Goal: Task Accomplishment & Management: Use online tool/utility

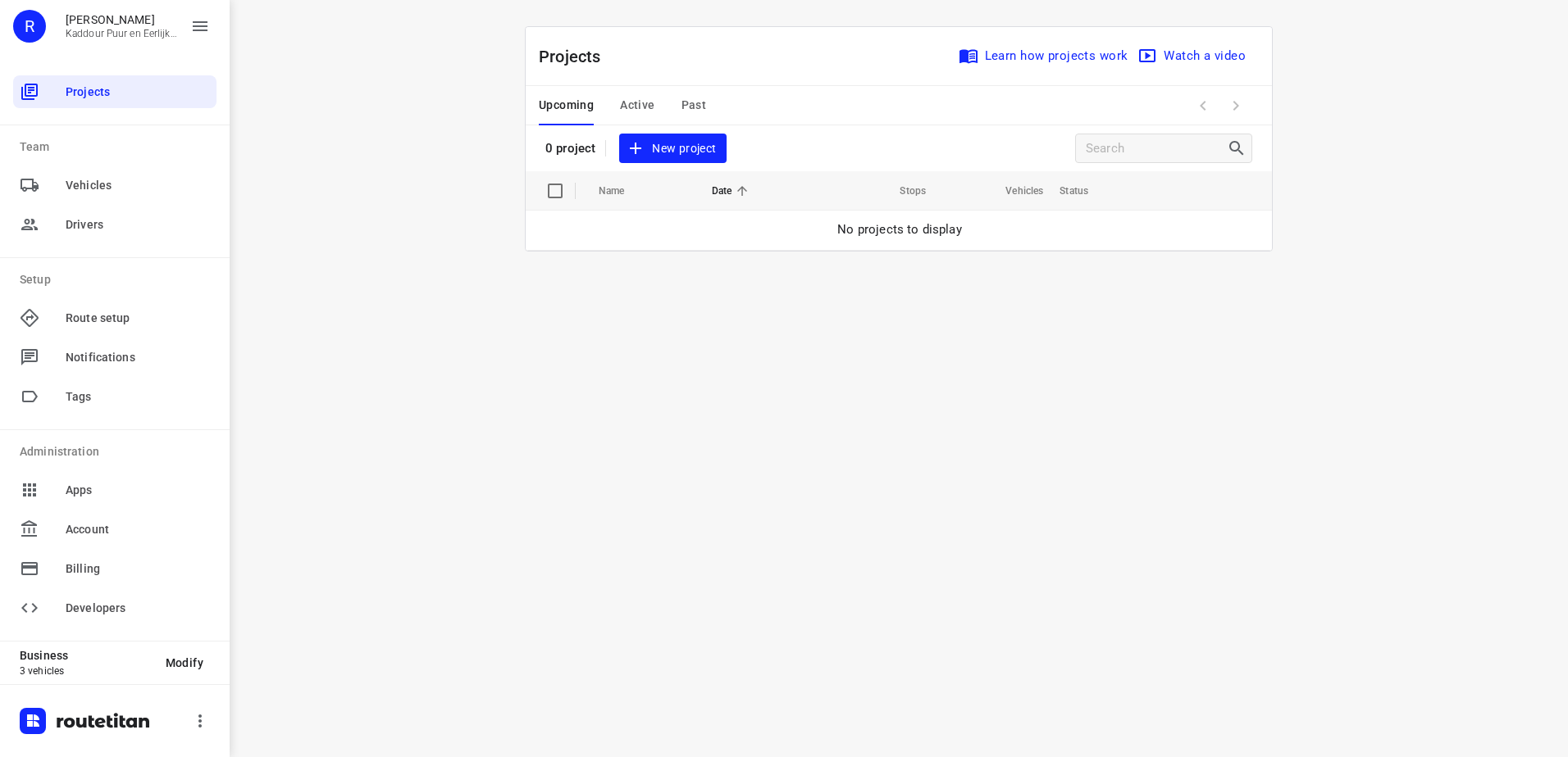
click at [651, 111] on span "Active" at bounding box center [637, 105] width 35 height 20
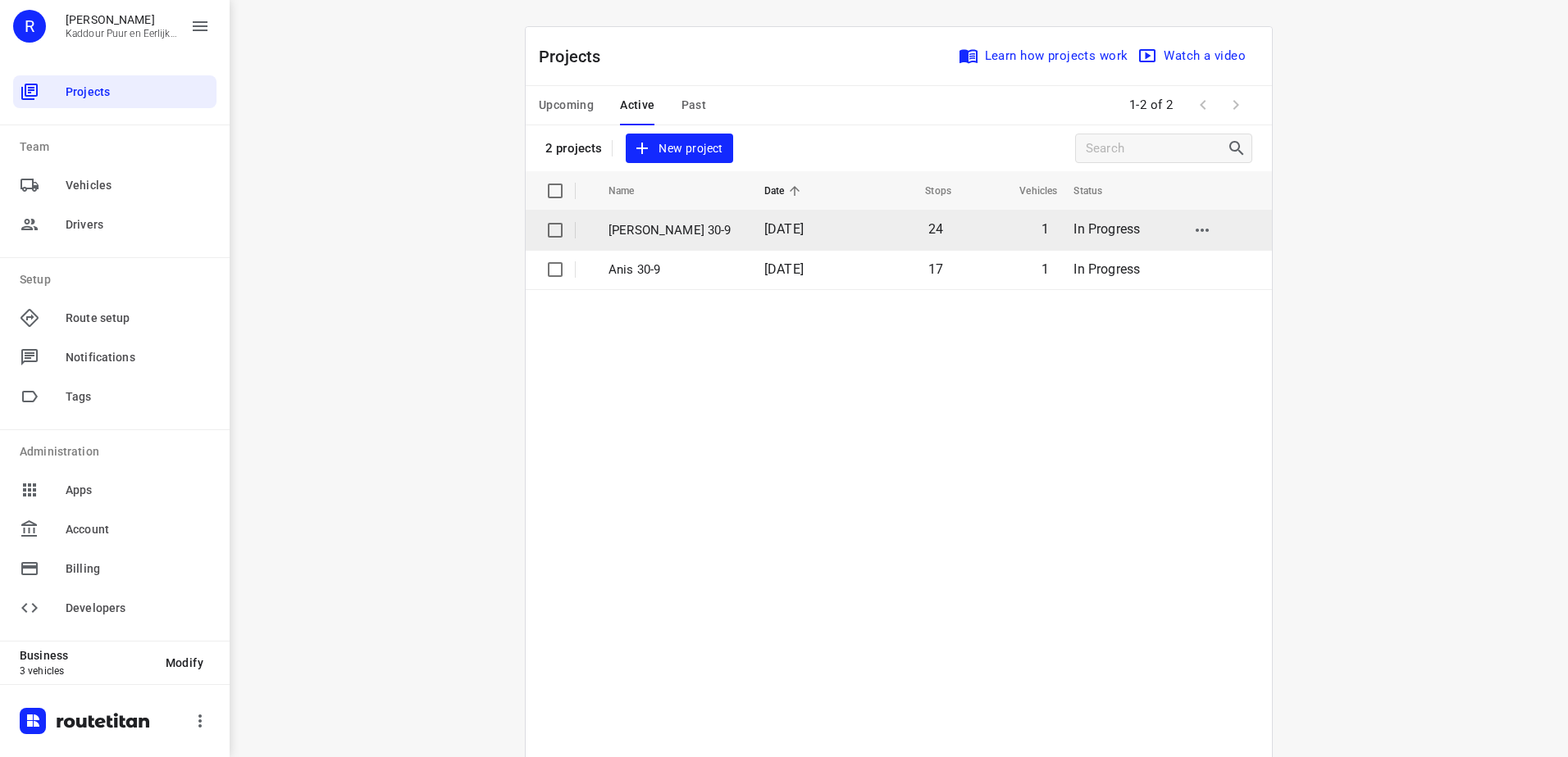
click at [647, 226] on p "[PERSON_NAME] 30-9" at bounding box center [674, 230] width 131 height 19
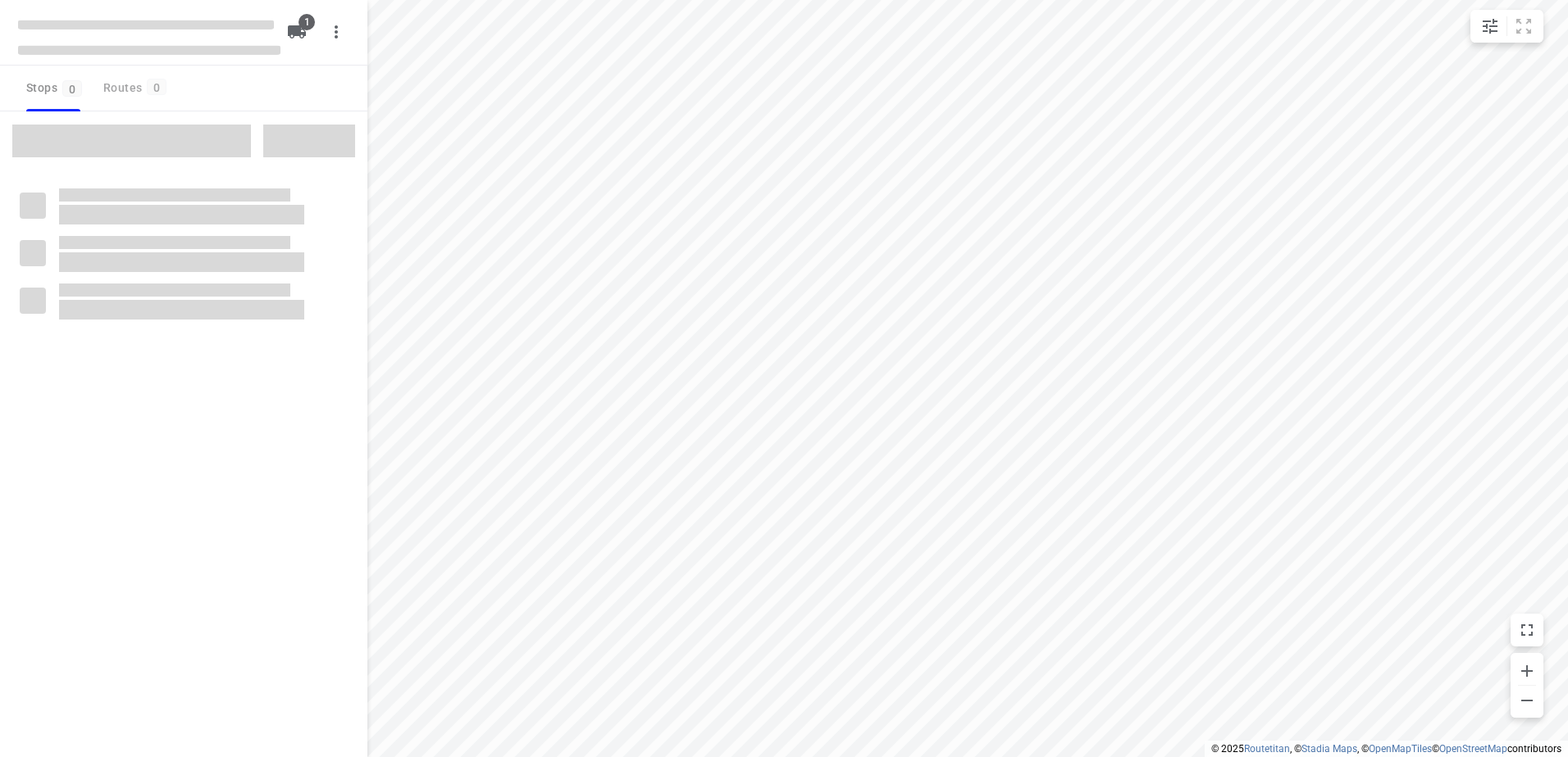
type input "distance"
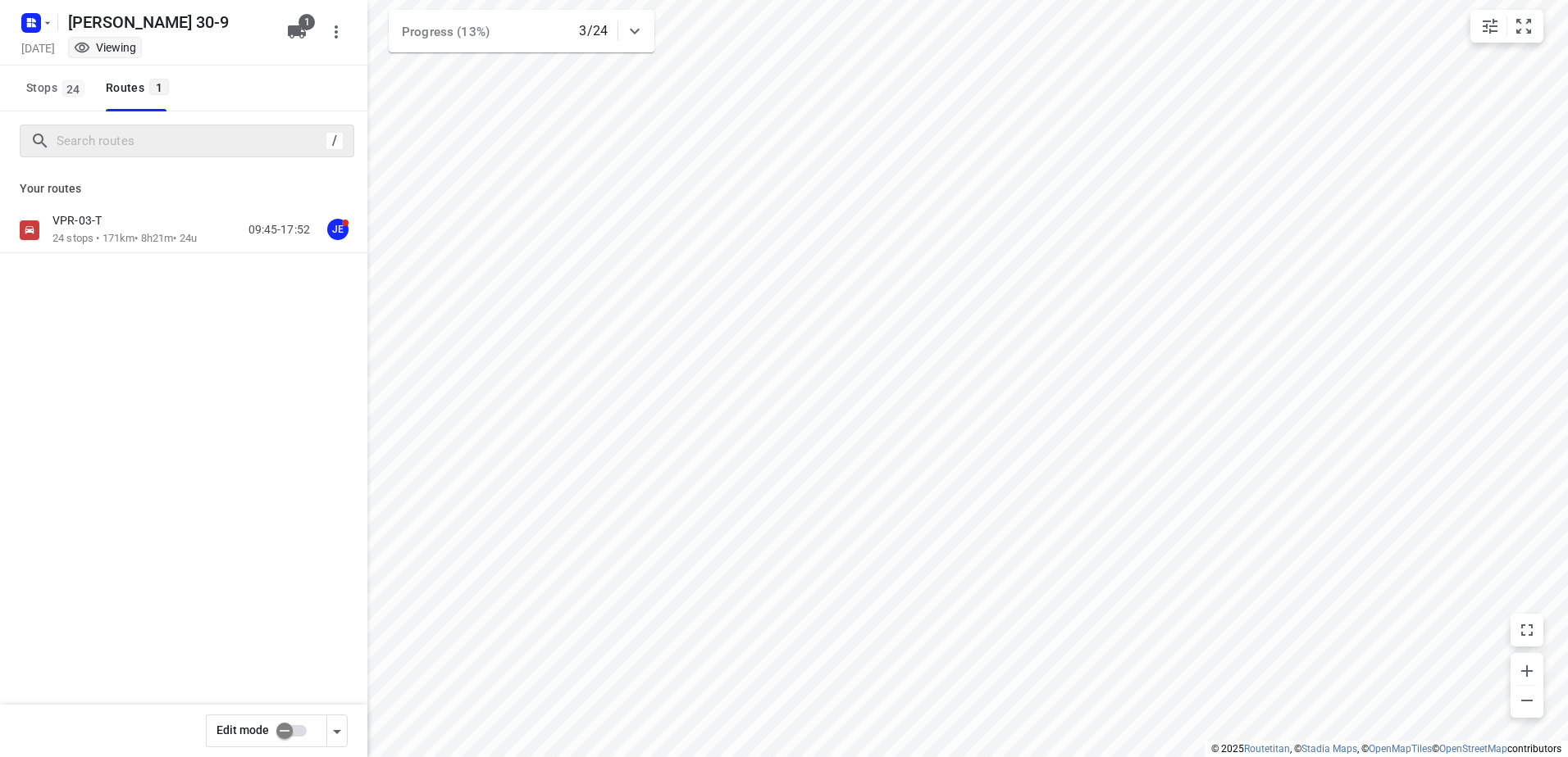
click at [85, 252] on div "VPR-03-T 24 stops • 171km • 8h21m • 24u 09:45-17:52 JE" at bounding box center [183, 230] width 368 height 46
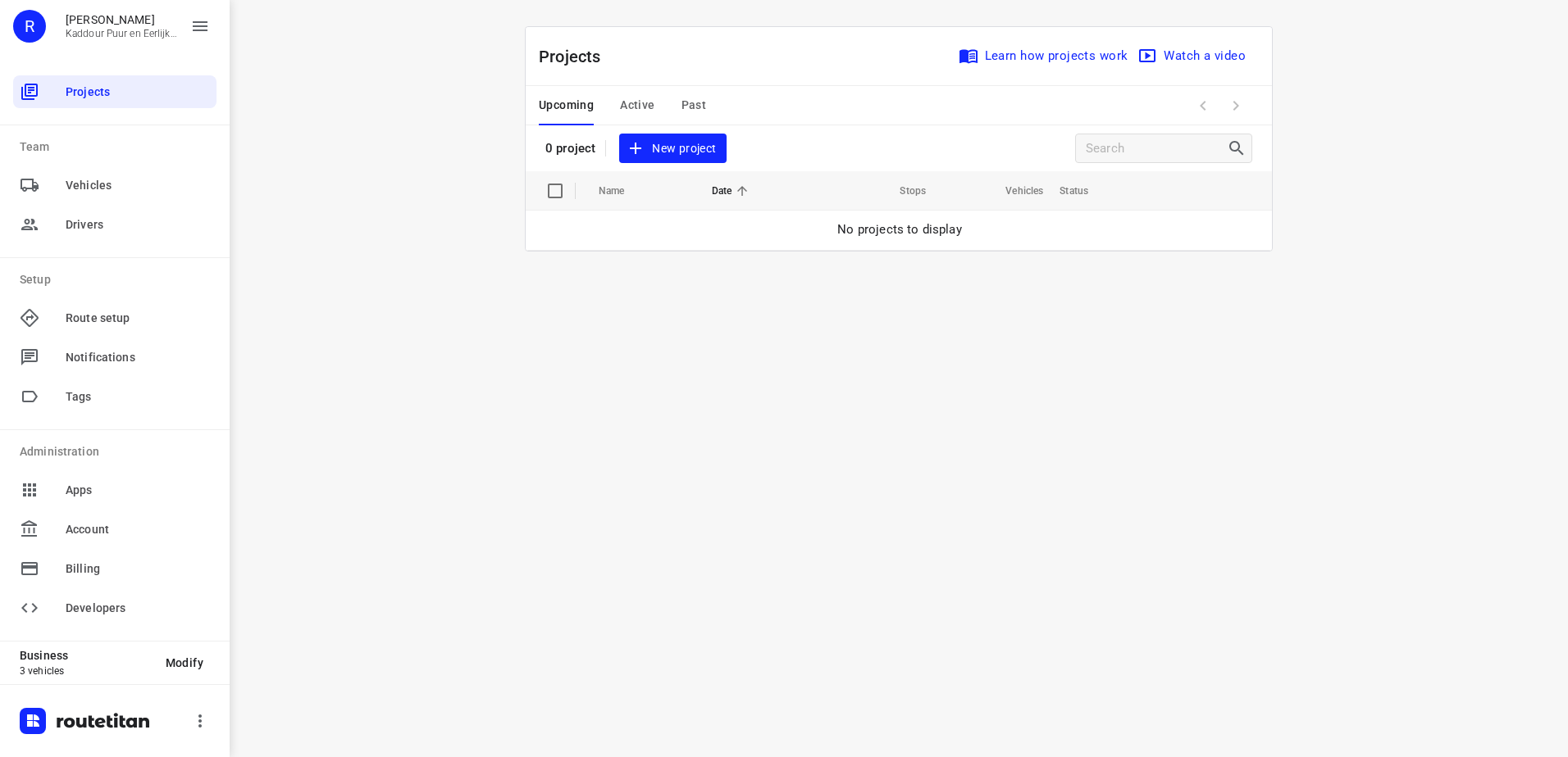
click at [672, 336] on div "i © 2025 Routetitan , © Stadia Maps , © OpenMapTiles © OpenStreetMap contributo…" at bounding box center [898, 378] width 1338 height 757
click at [934, 389] on div "i © 2025 Routetitan , © Stadia Maps , © OpenMapTiles © OpenStreetMap contributo…" at bounding box center [898, 378] width 1338 height 757
click at [639, 108] on span "Active" at bounding box center [637, 105] width 35 height 20
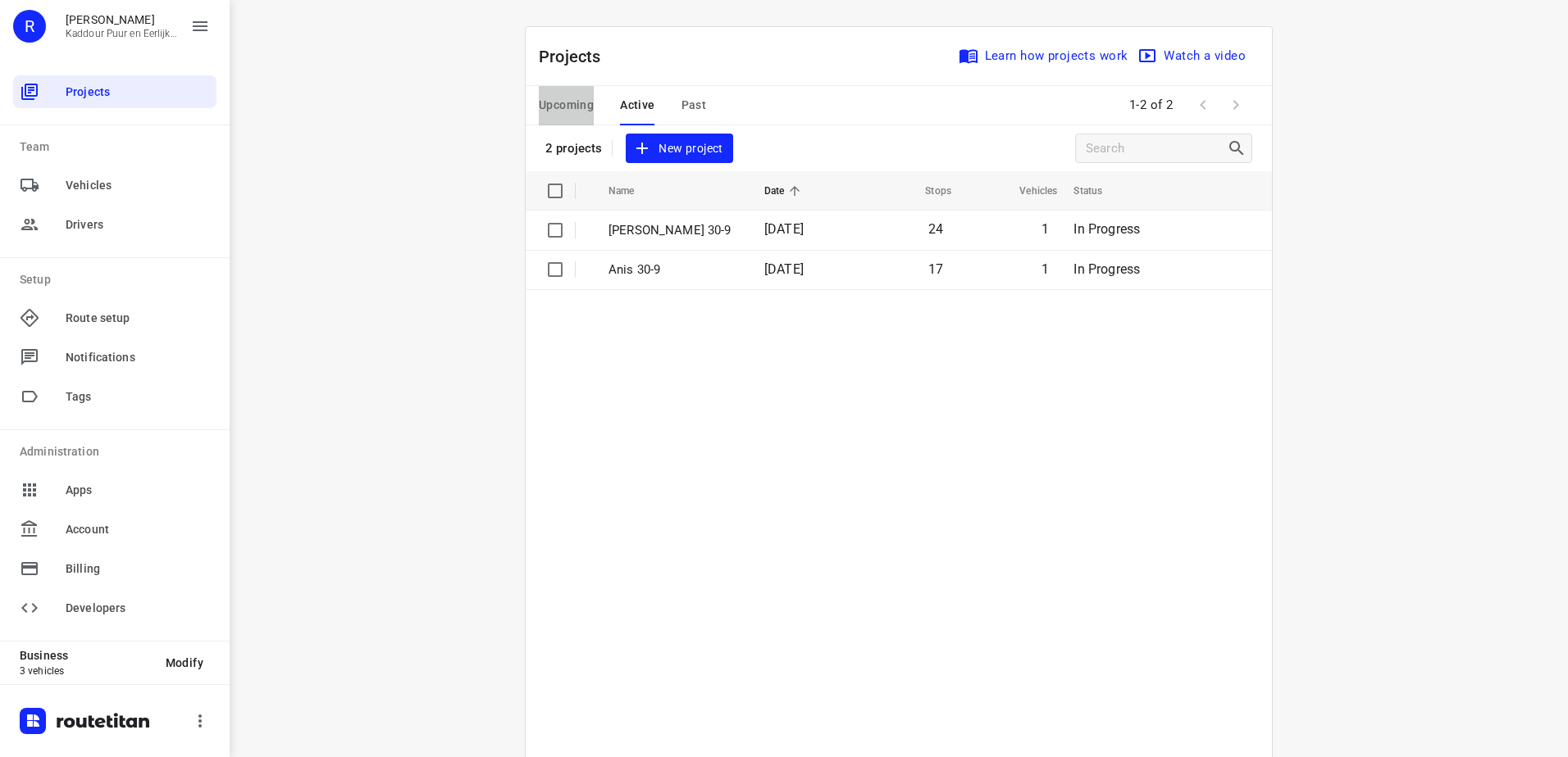
click at [567, 108] on span "Upcoming" at bounding box center [565, 105] width 55 height 20
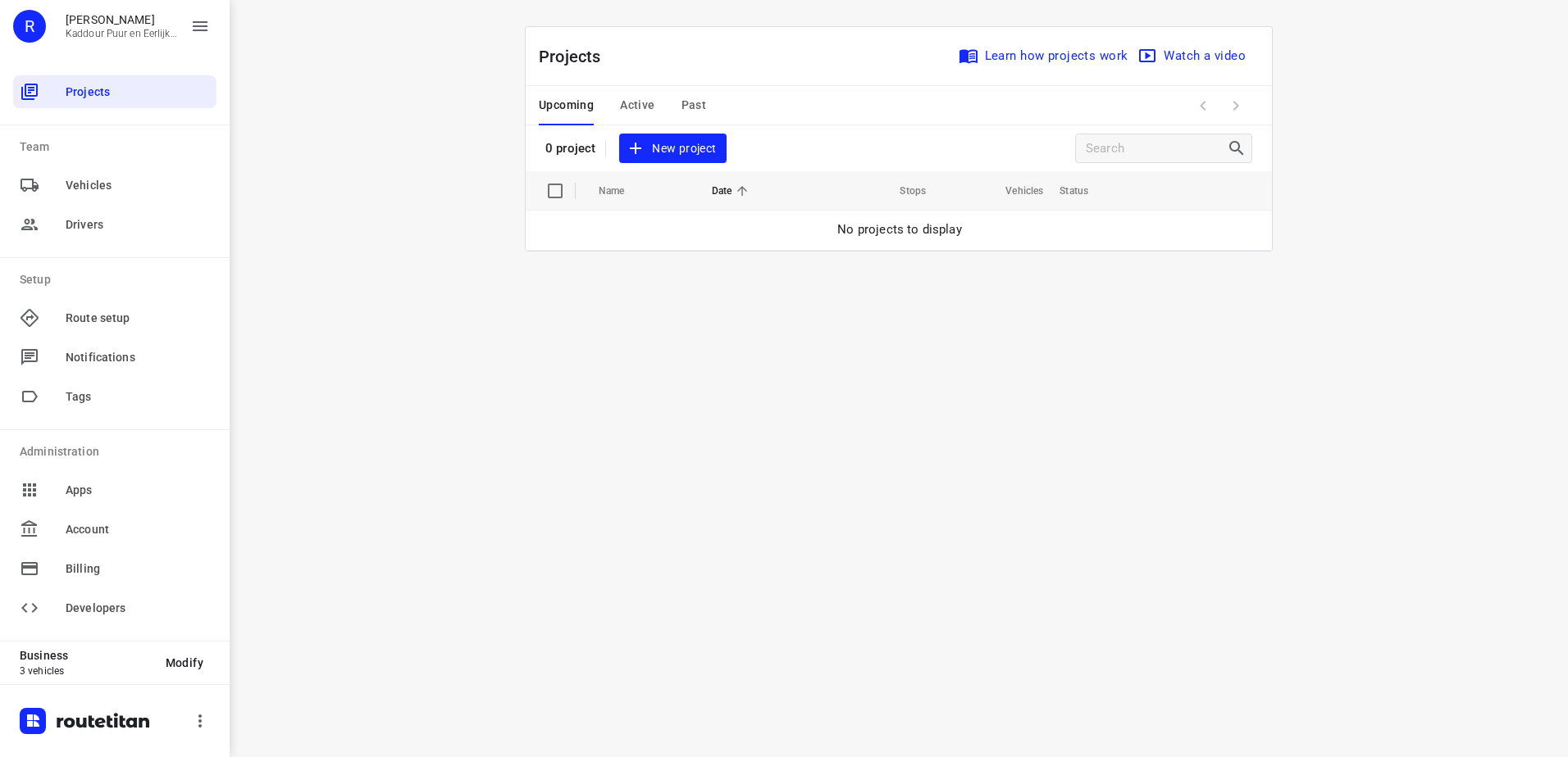
click at [1003, 379] on div "i © 2025 Routetitan , © Stadia Maps , © OpenMapTiles © OpenStreetMap contributo…" at bounding box center [898, 378] width 1338 height 757
click at [659, 154] on span "New project" at bounding box center [673, 149] width 87 height 20
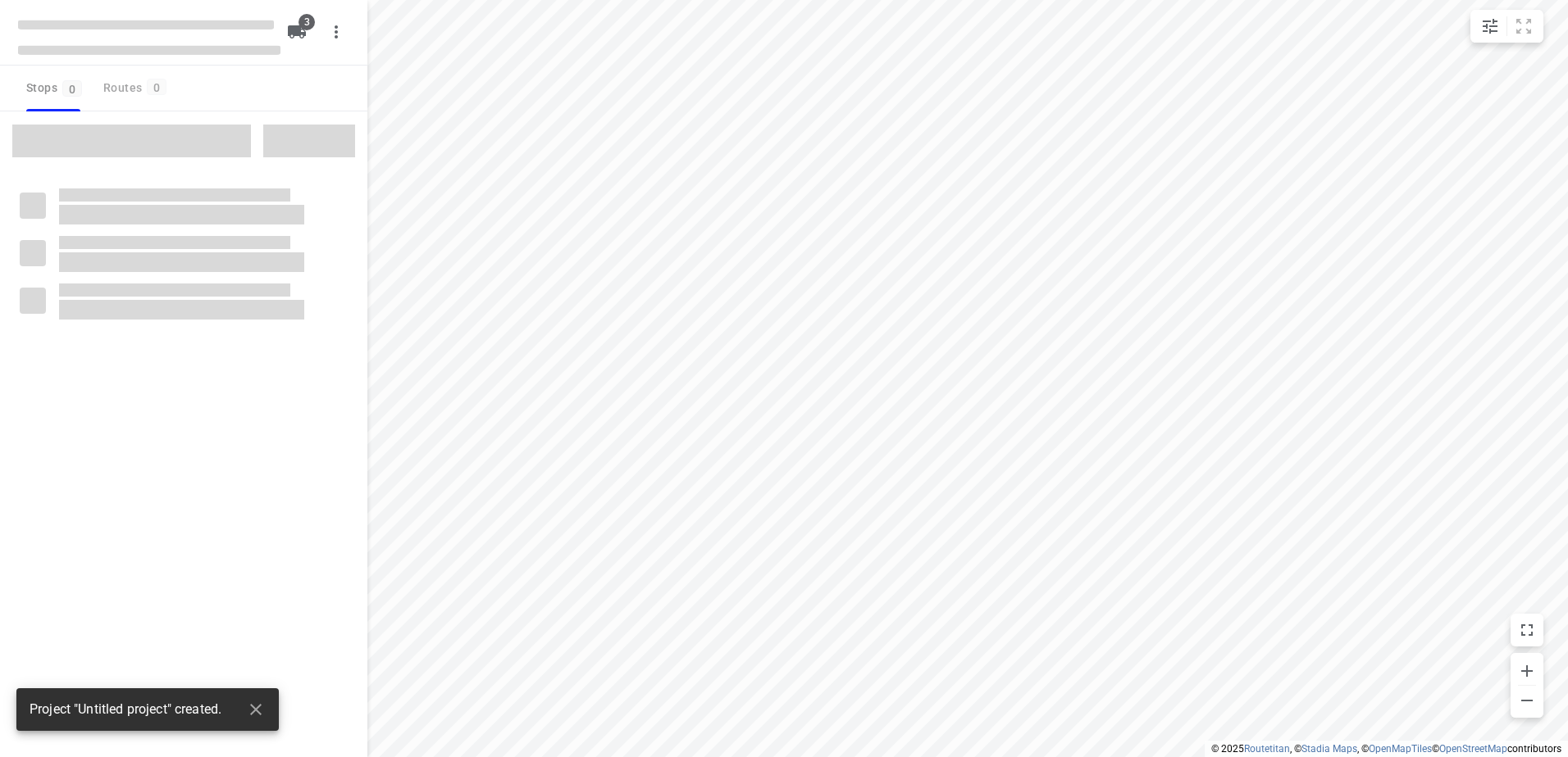
type input "distance"
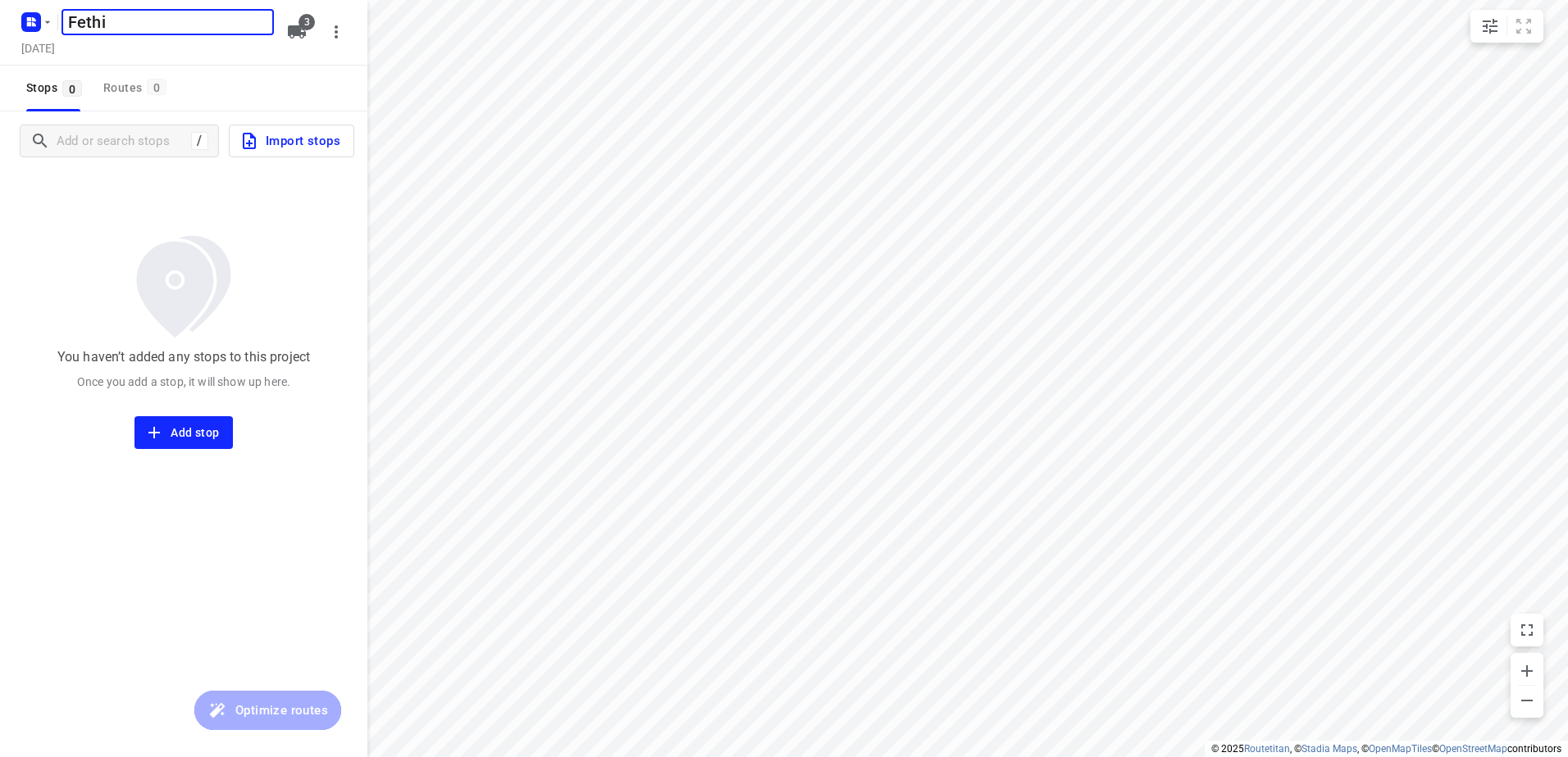
type input "Fethi"
click at [298, 35] on icon "button" at bounding box center [296, 32] width 18 height 14
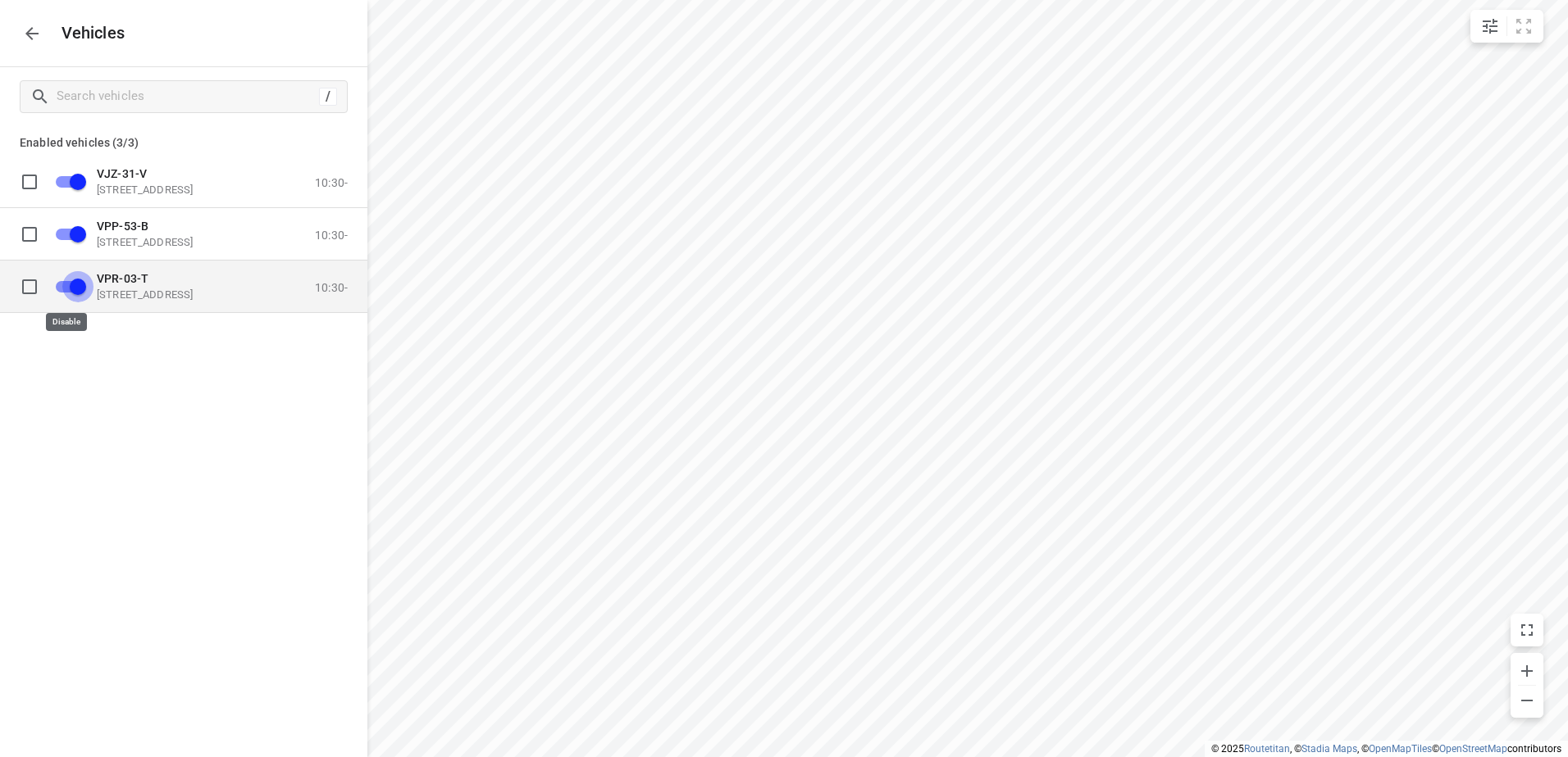
click at [75, 295] on input "grid" at bounding box center [77, 285] width 94 height 31
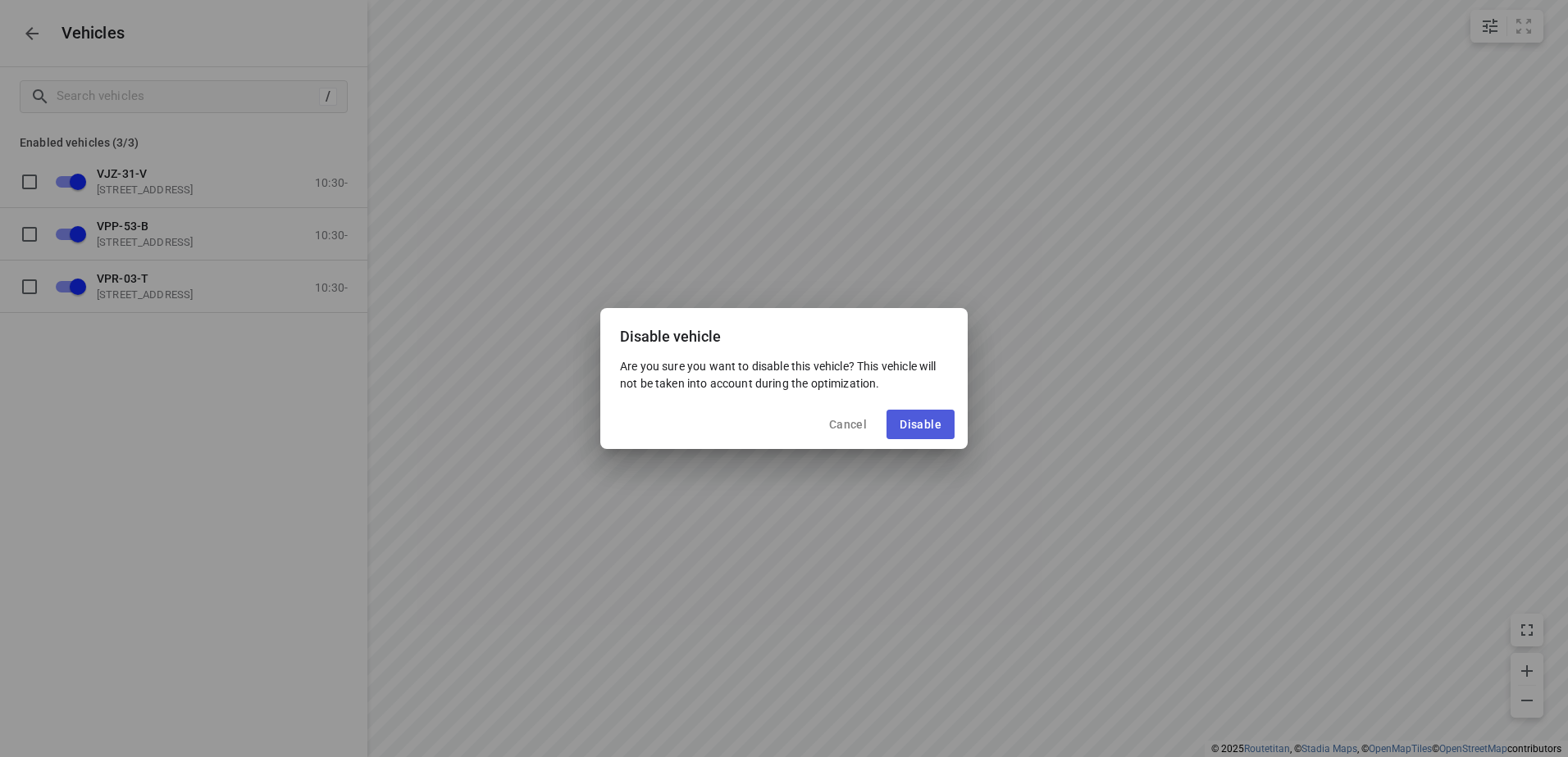
click at [939, 431] on span "Disable" at bounding box center [920, 424] width 41 height 14
checkbox input "false"
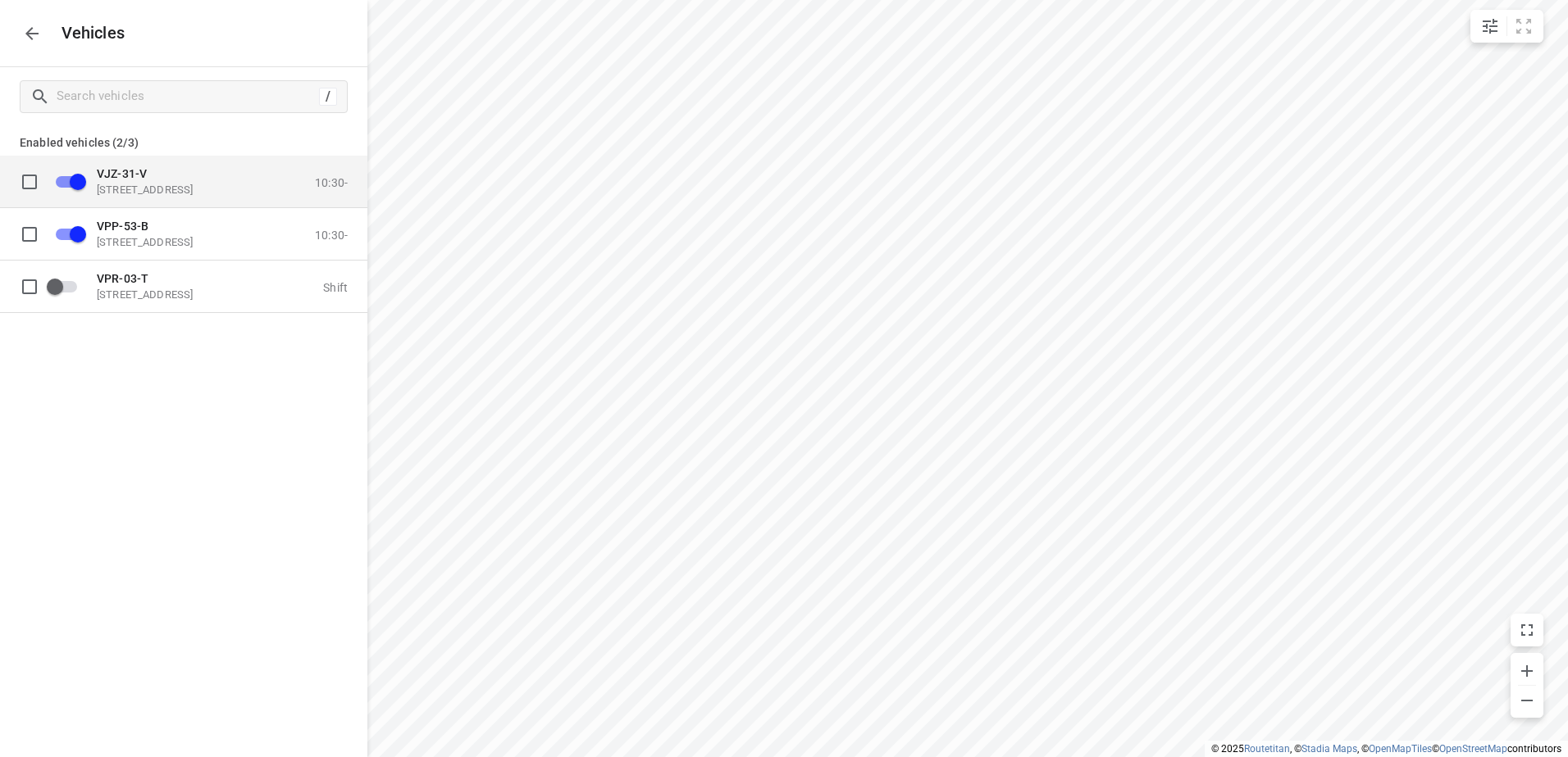
click at [58, 170] on input "grid" at bounding box center [77, 181] width 94 height 31
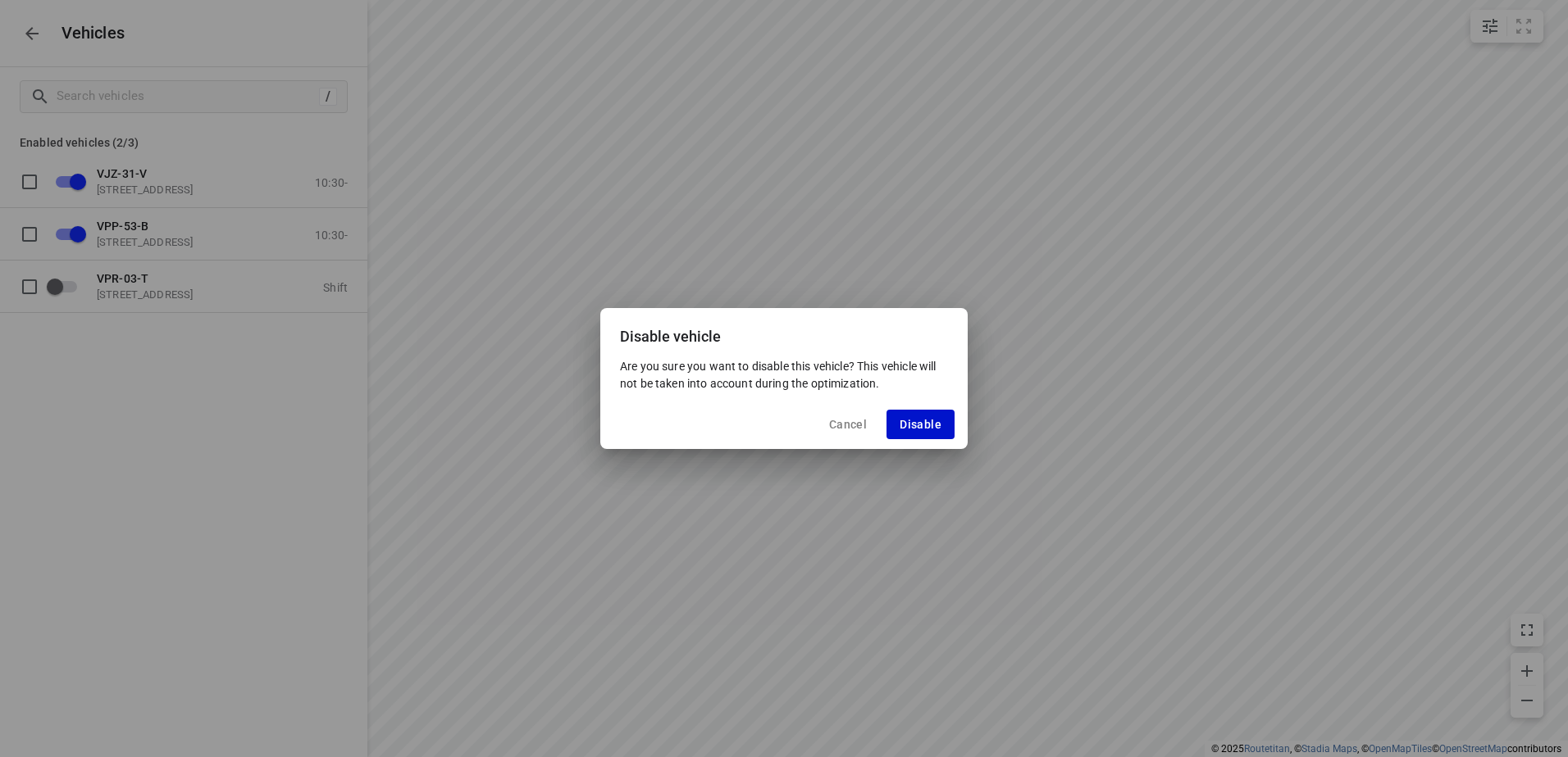
click at [904, 420] on span "Disable" at bounding box center [920, 424] width 41 height 14
checkbox input "false"
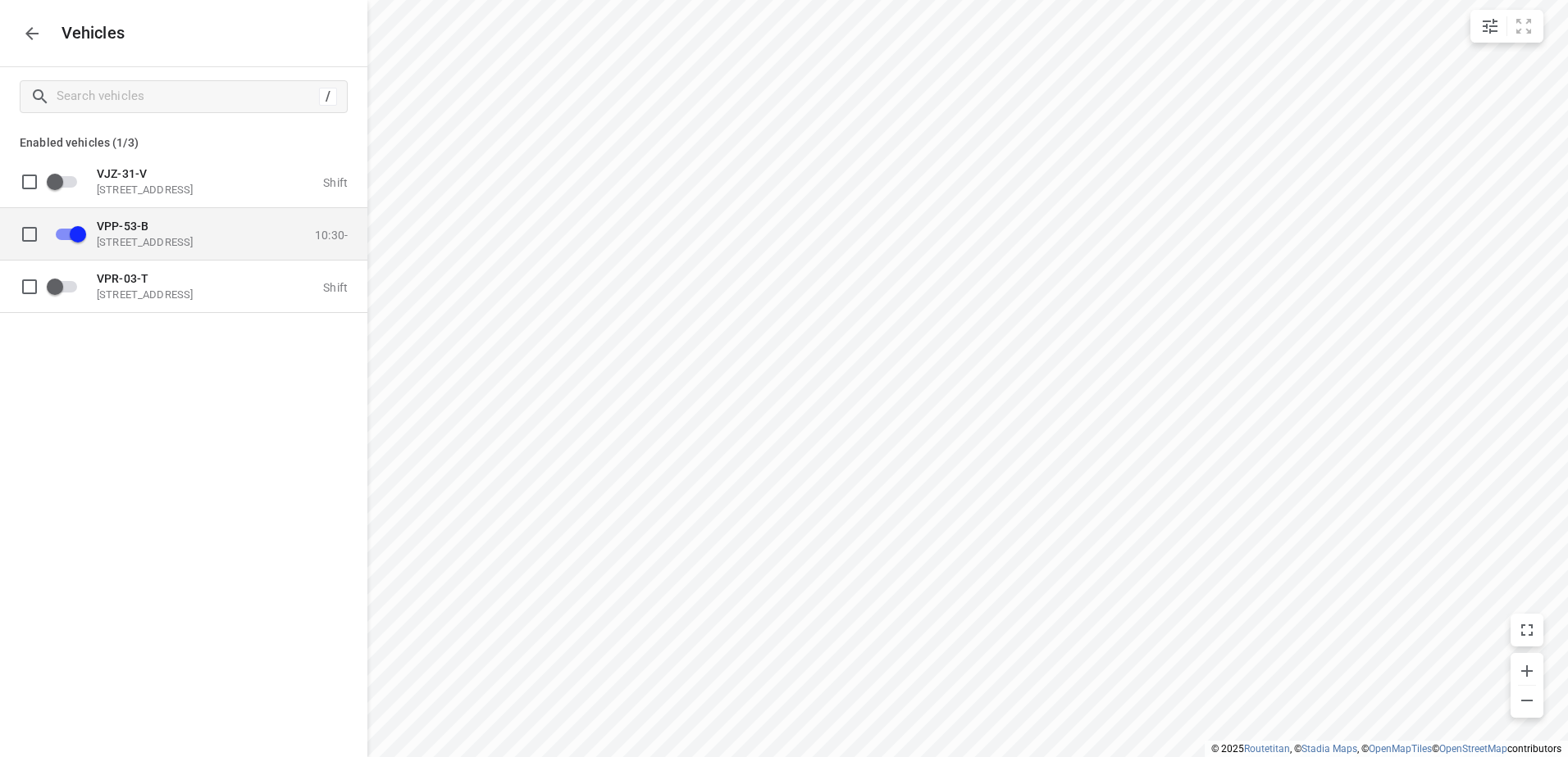
click at [151, 236] on p "[STREET_ADDRESS]" at bounding box center [179, 242] width 164 height 14
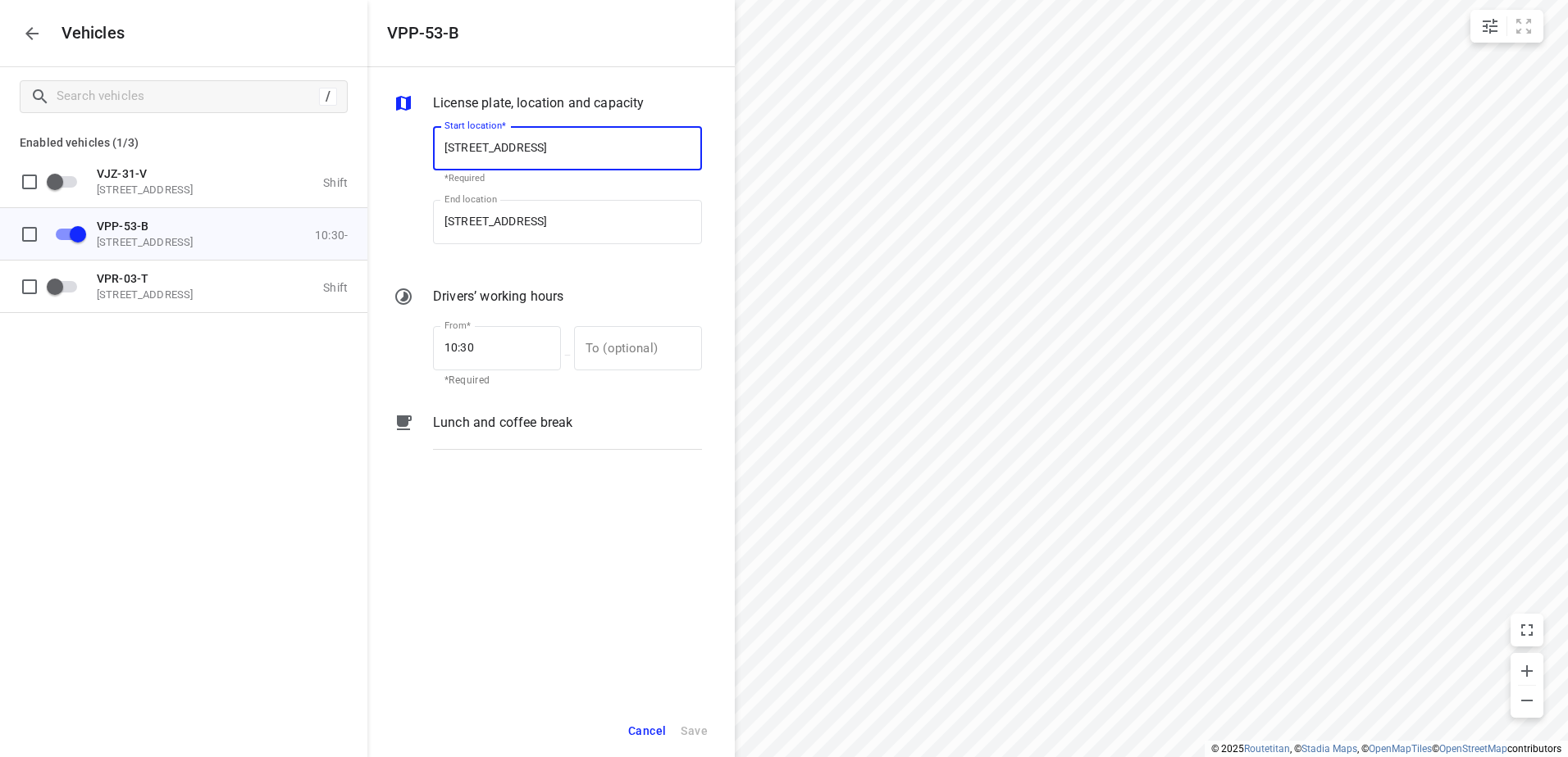
click at [529, 452] on div "Lunch and coffee break" at bounding box center [566, 438] width 275 height 56
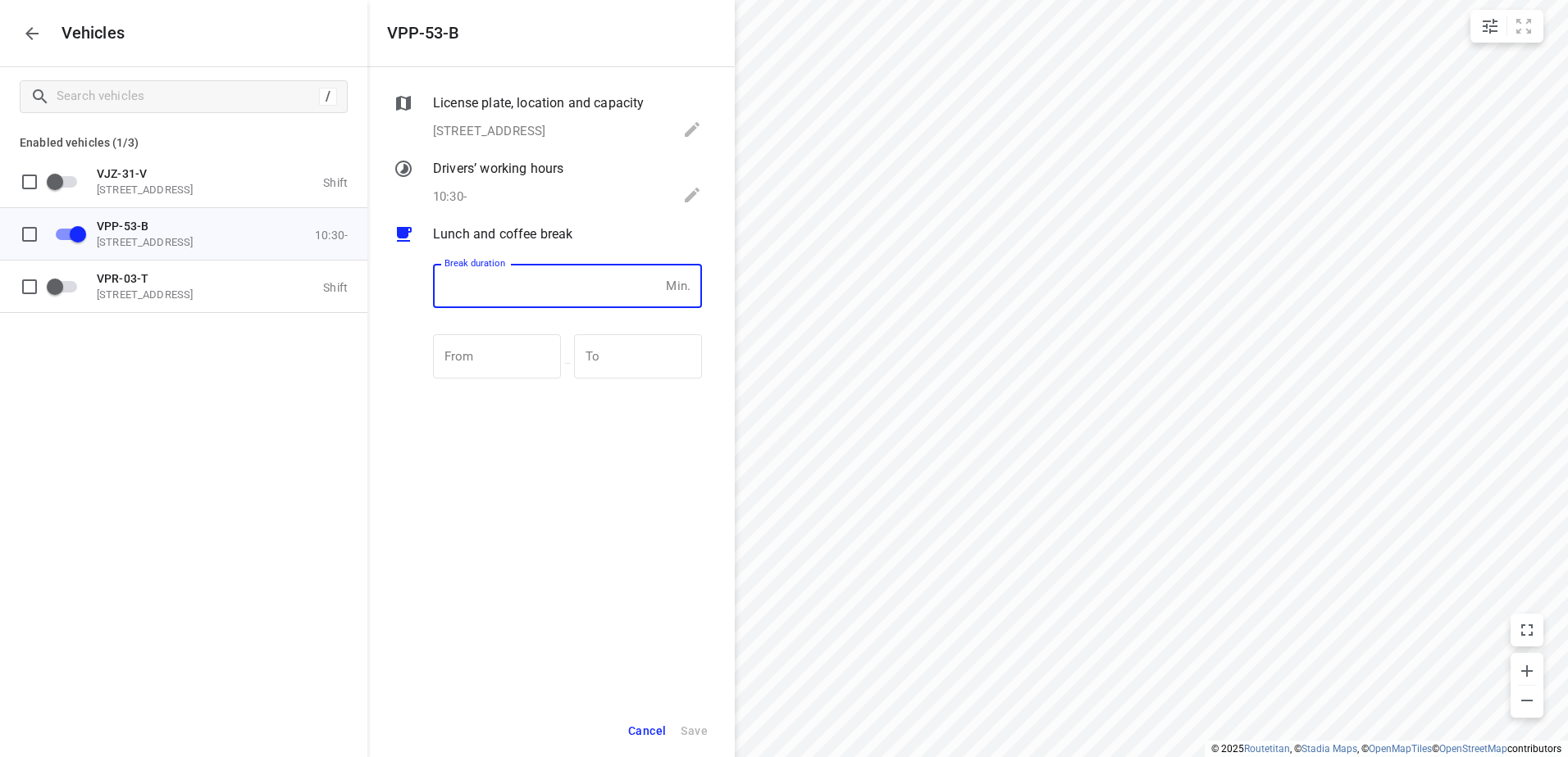
click at [517, 279] on input "number" at bounding box center [546, 286] width 227 height 44
click at [622, 715] on div "Cancel Save" at bounding box center [551, 731] width 368 height 53
click at [635, 713] on div "Cancel Save" at bounding box center [551, 731] width 368 height 53
click at [35, 38] on icon "button" at bounding box center [32, 34] width 19 height 19
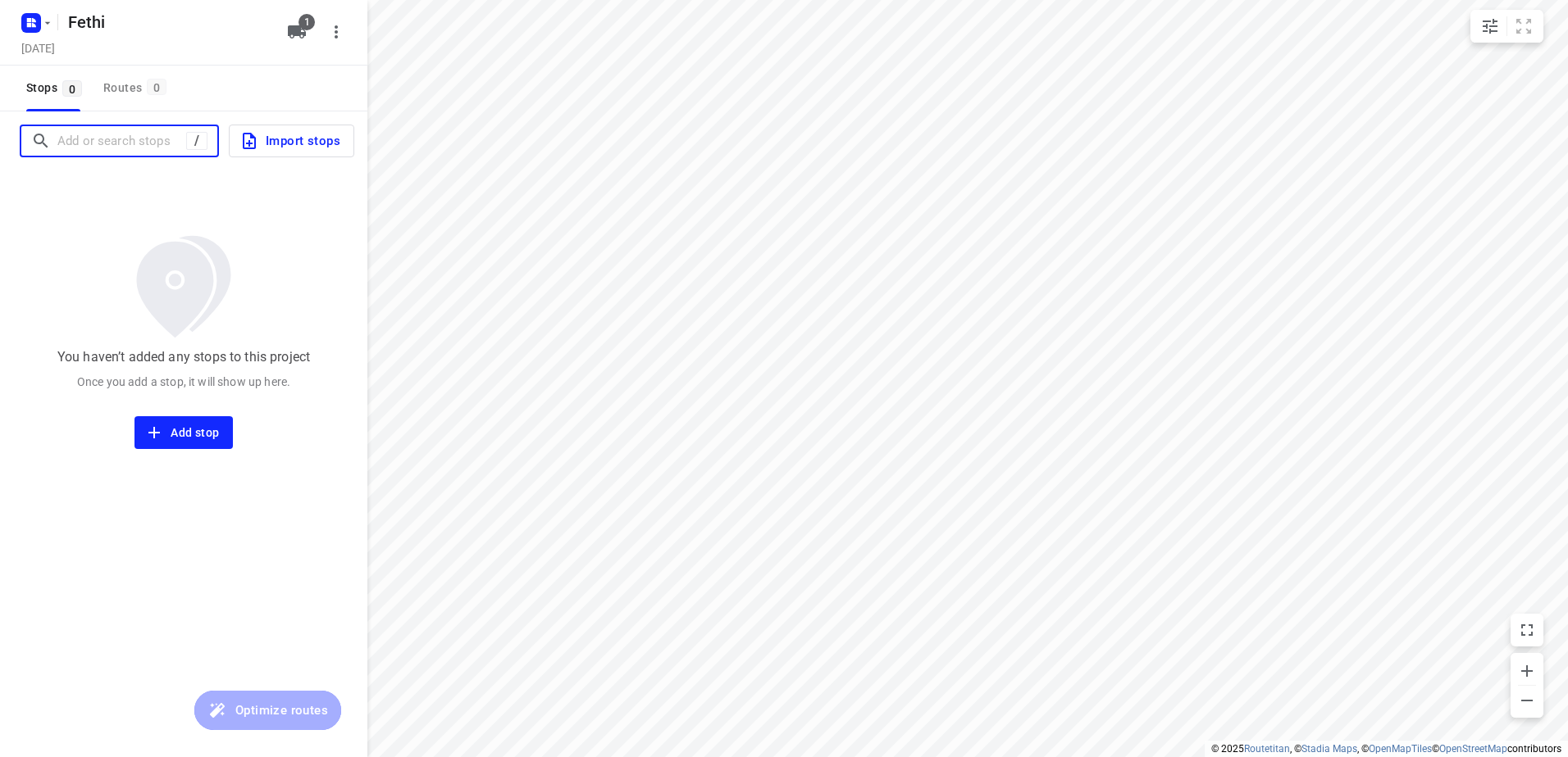
click at [153, 142] on input "Add or search stops" at bounding box center [121, 141] width 128 height 25
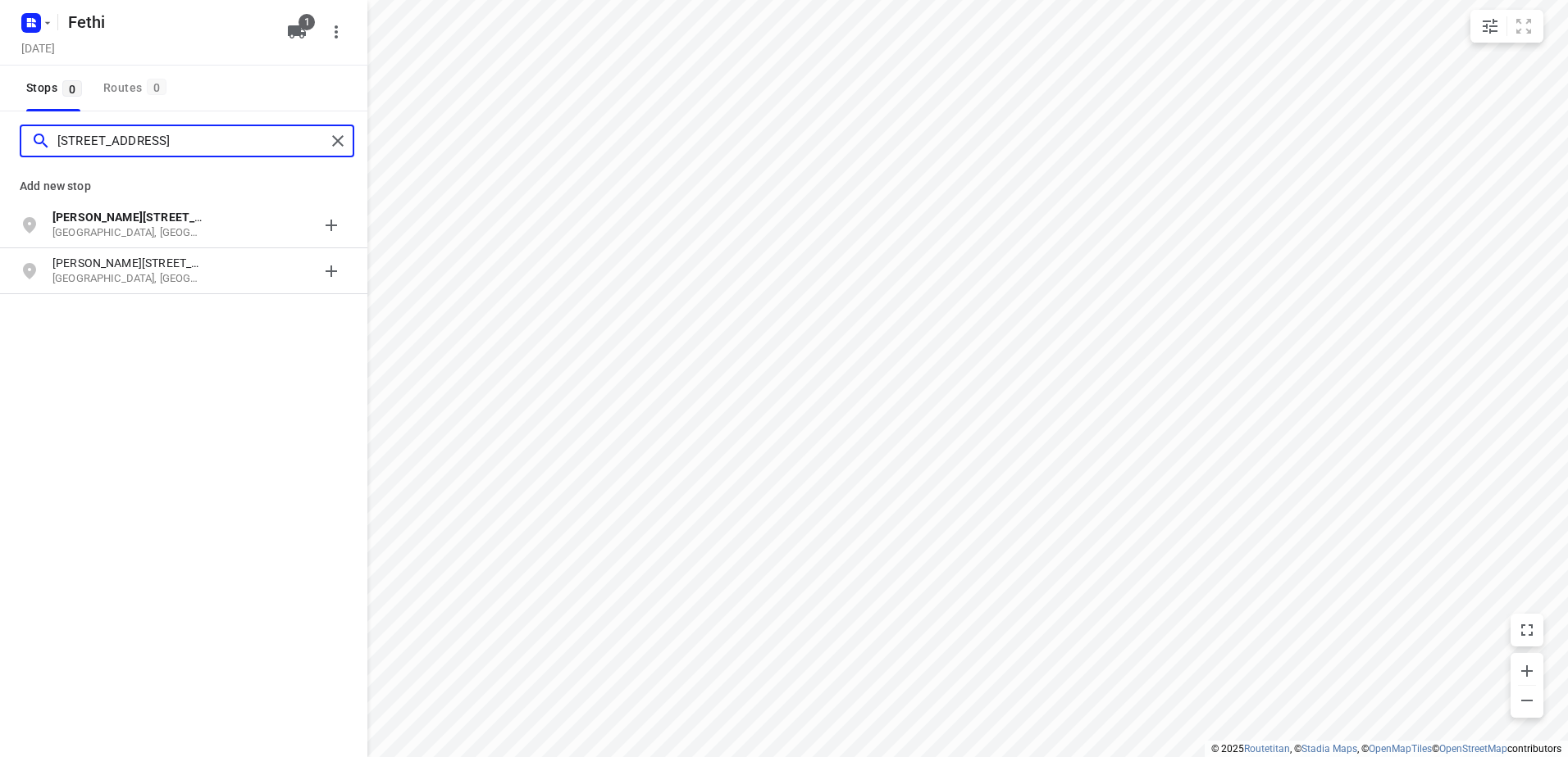
type input "[STREET_ADDRESS]"
click at [182, 221] on b "[PERSON_NAME][STREET_ADDRESS]" at bounding box center [151, 217] width 197 height 14
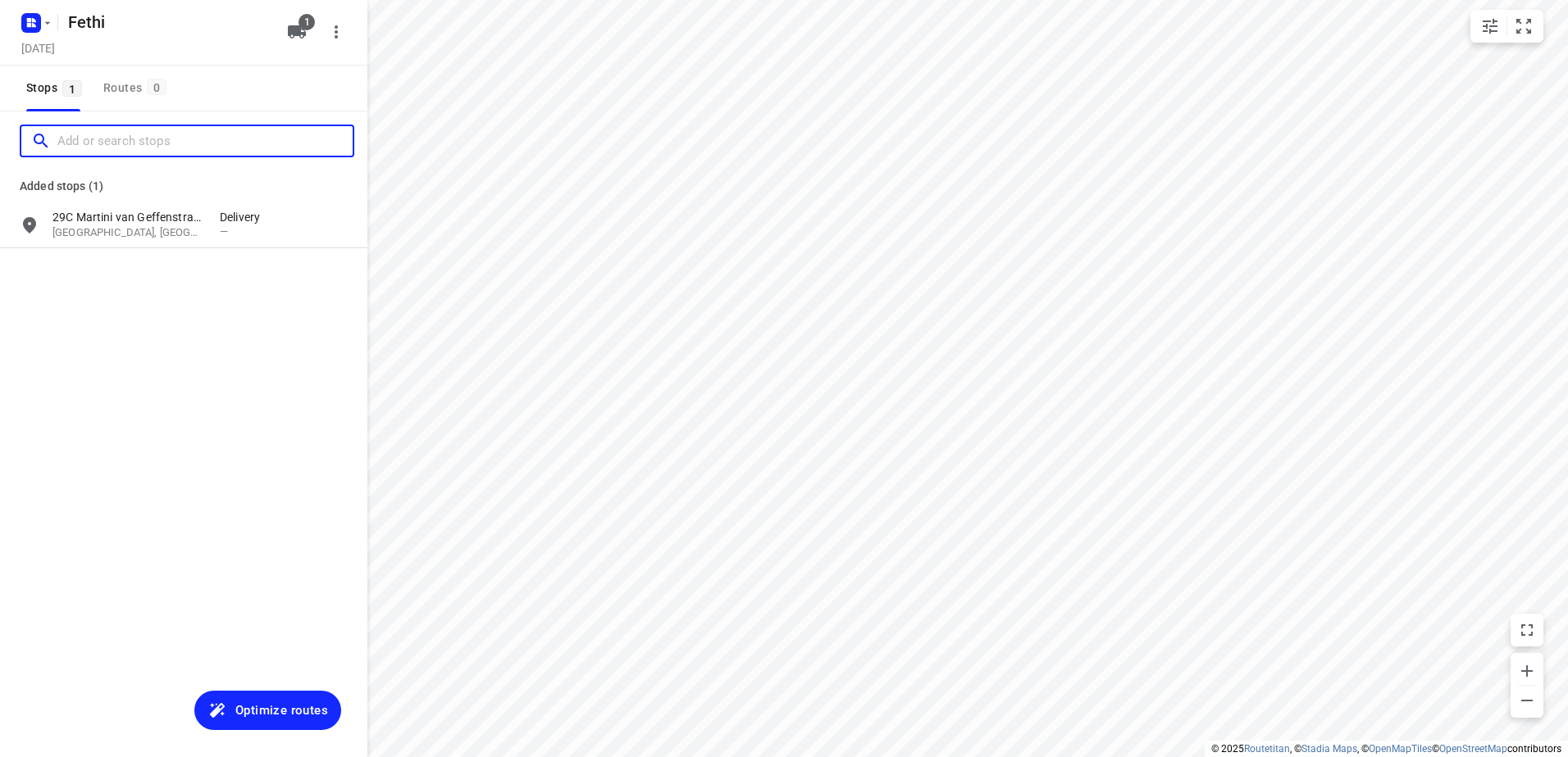
click at [141, 141] on input "Add or search stops" at bounding box center [205, 141] width 295 height 25
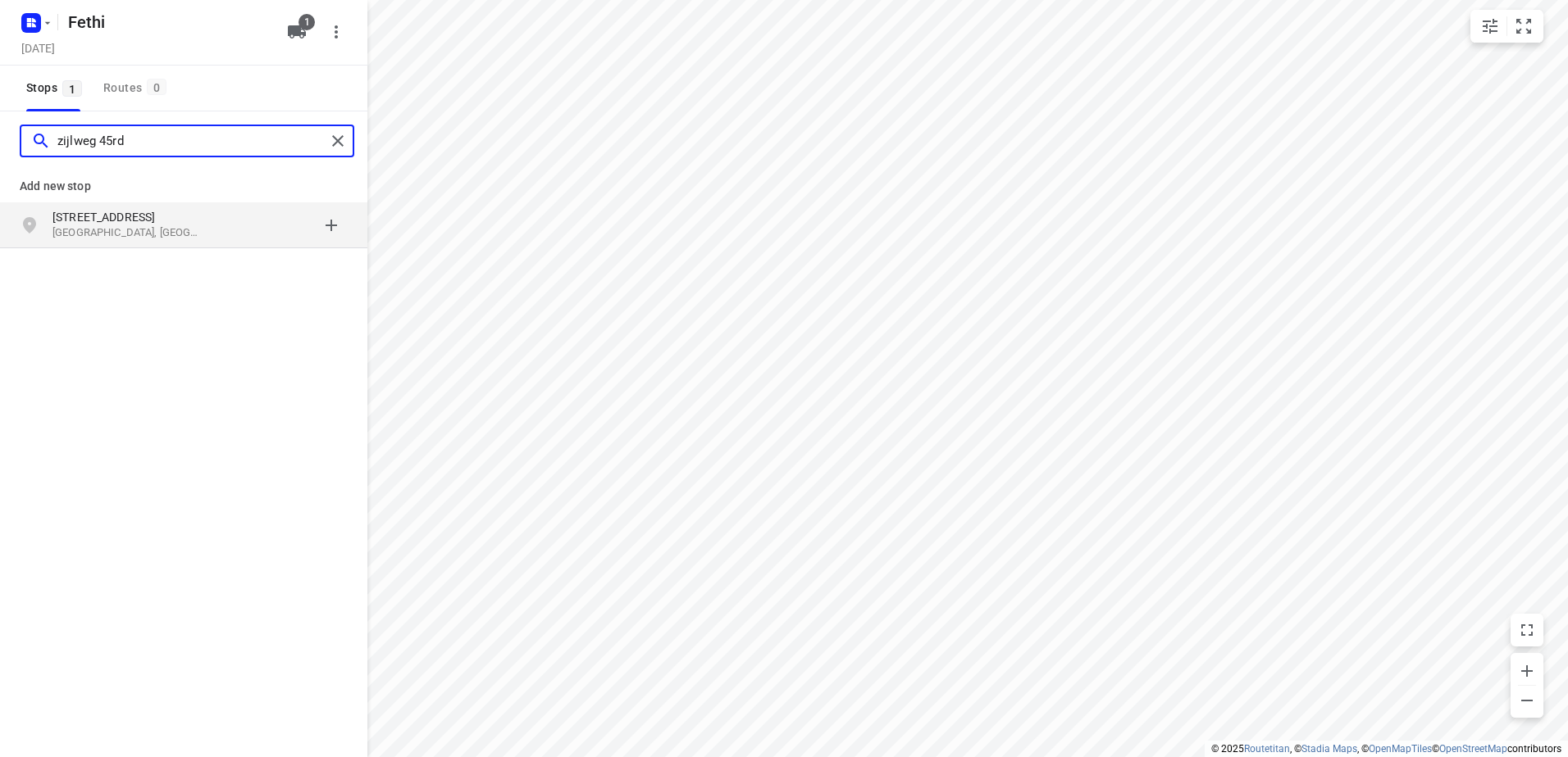
type input "zijlweg 45rd"
click at [166, 212] on p "[STREET_ADDRESS]" at bounding box center [127, 217] width 151 height 16
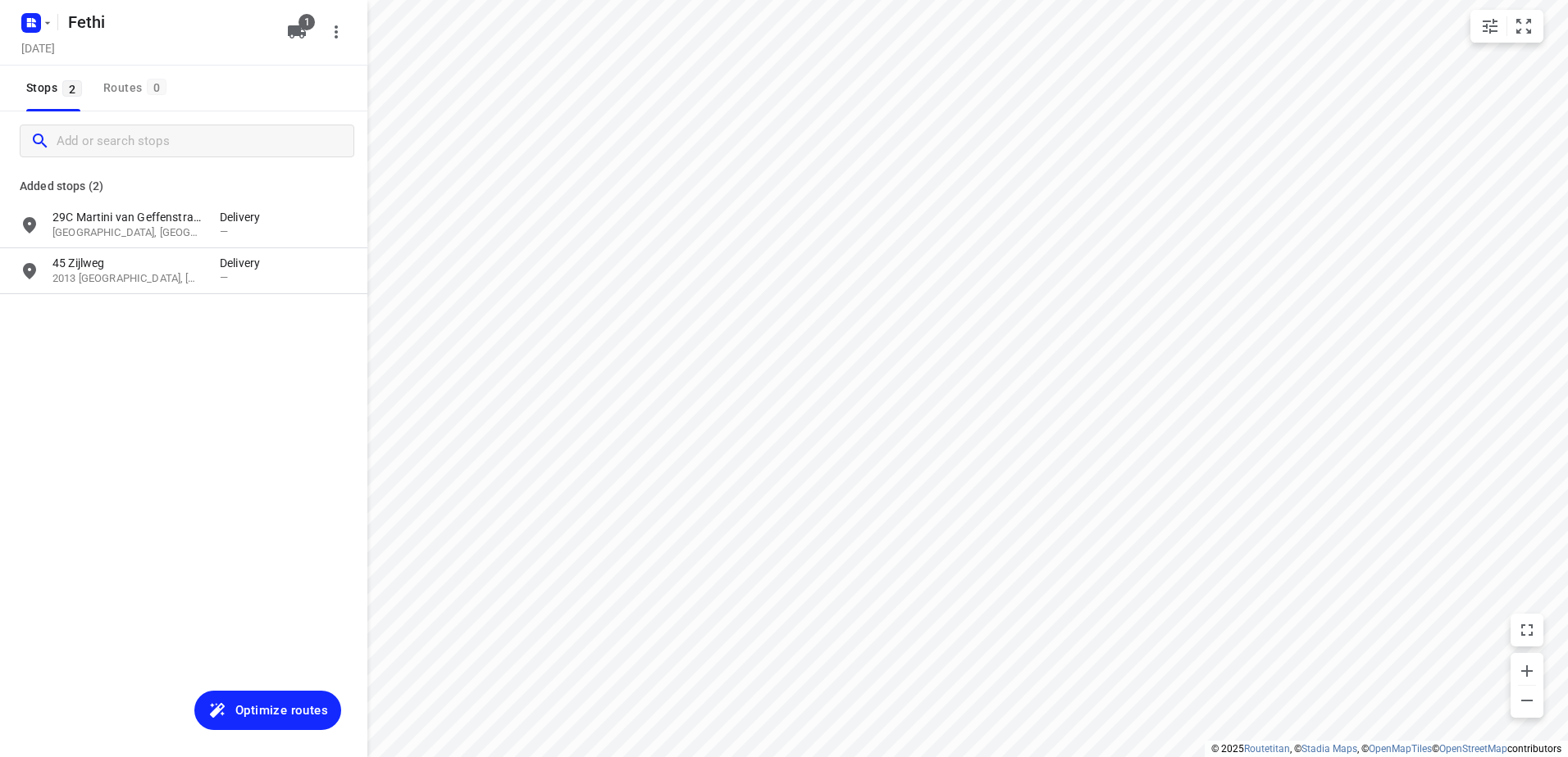
click at [303, 715] on span "Optimize routes" at bounding box center [282, 711] width 93 height 21
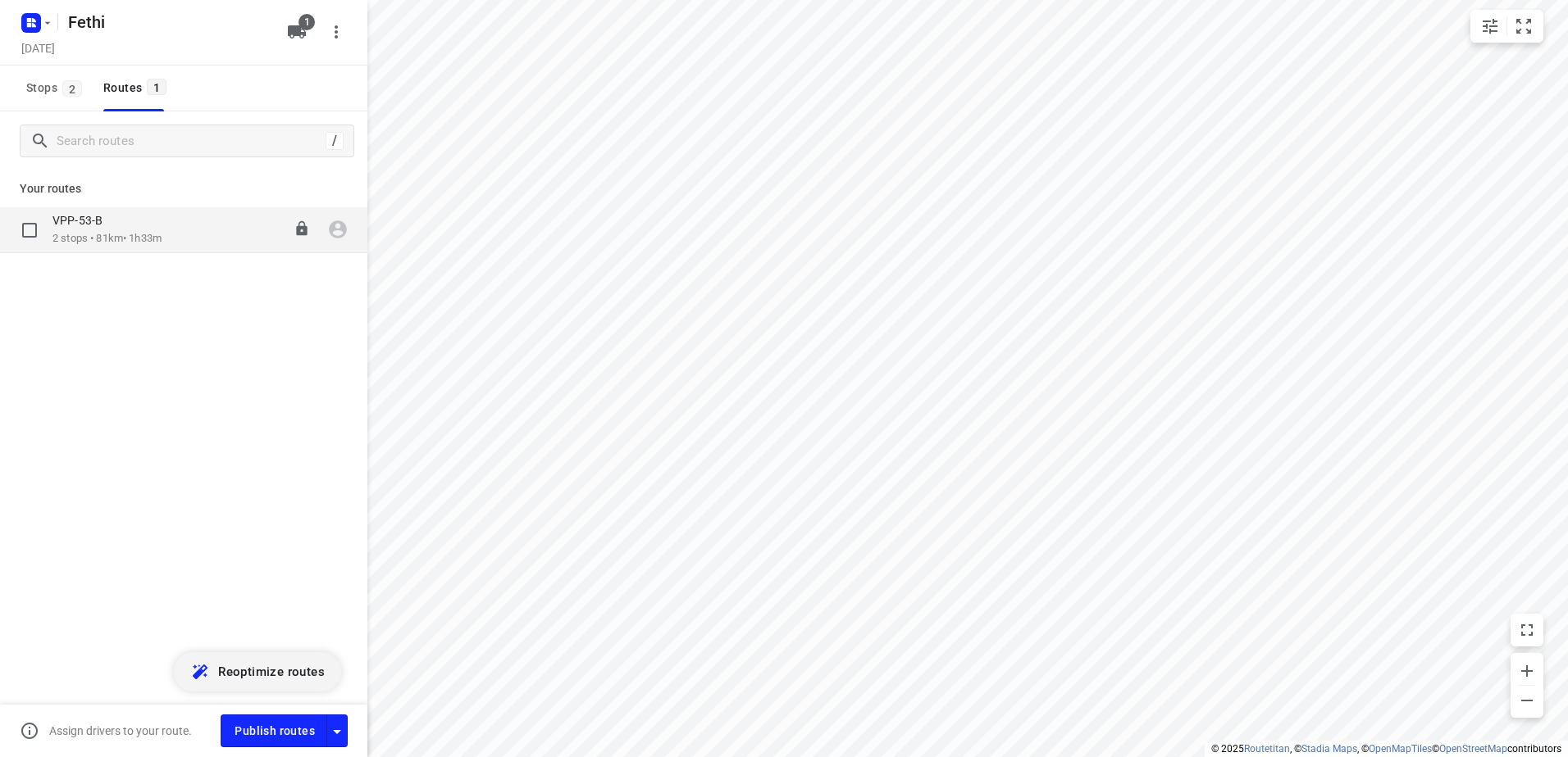
click at [334, 235] on icon "button" at bounding box center [338, 230] width 18 height 18
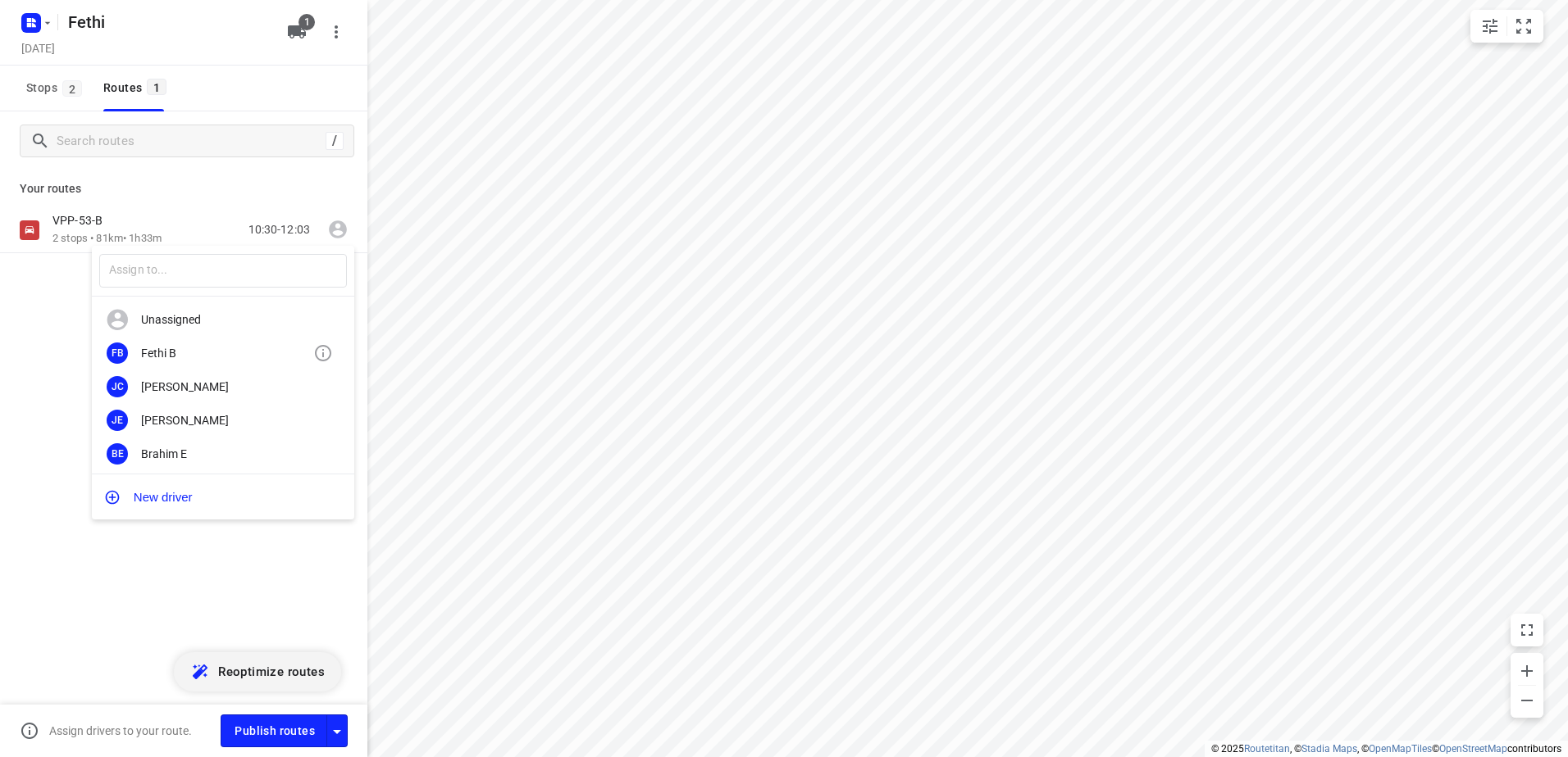
click at [237, 350] on div "Fethi B" at bounding box center [227, 353] width 172 height 14
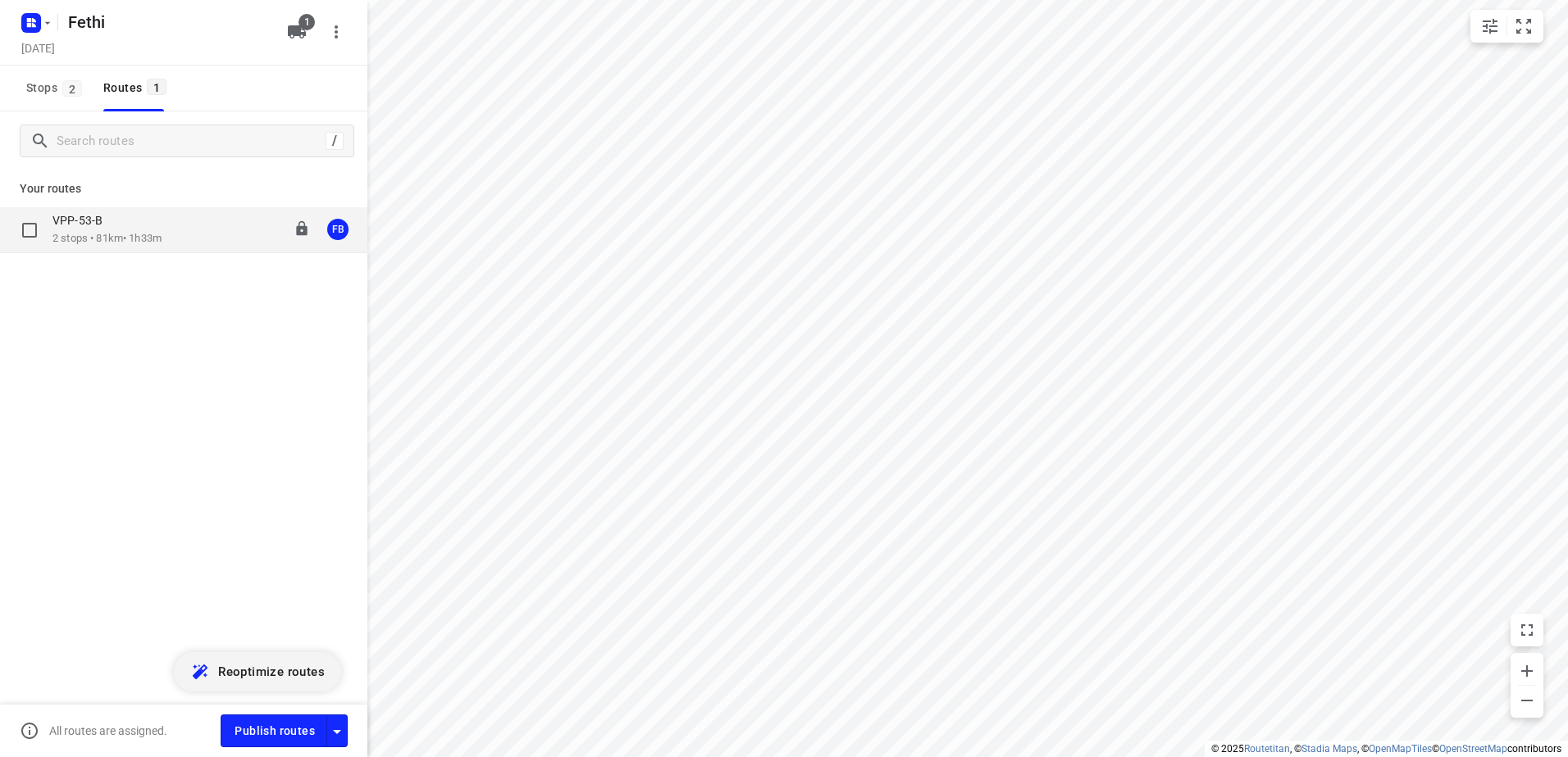
click at [96, 220] on p "VPP-53-B" at bounding box center [82, 220] width 60 height 14
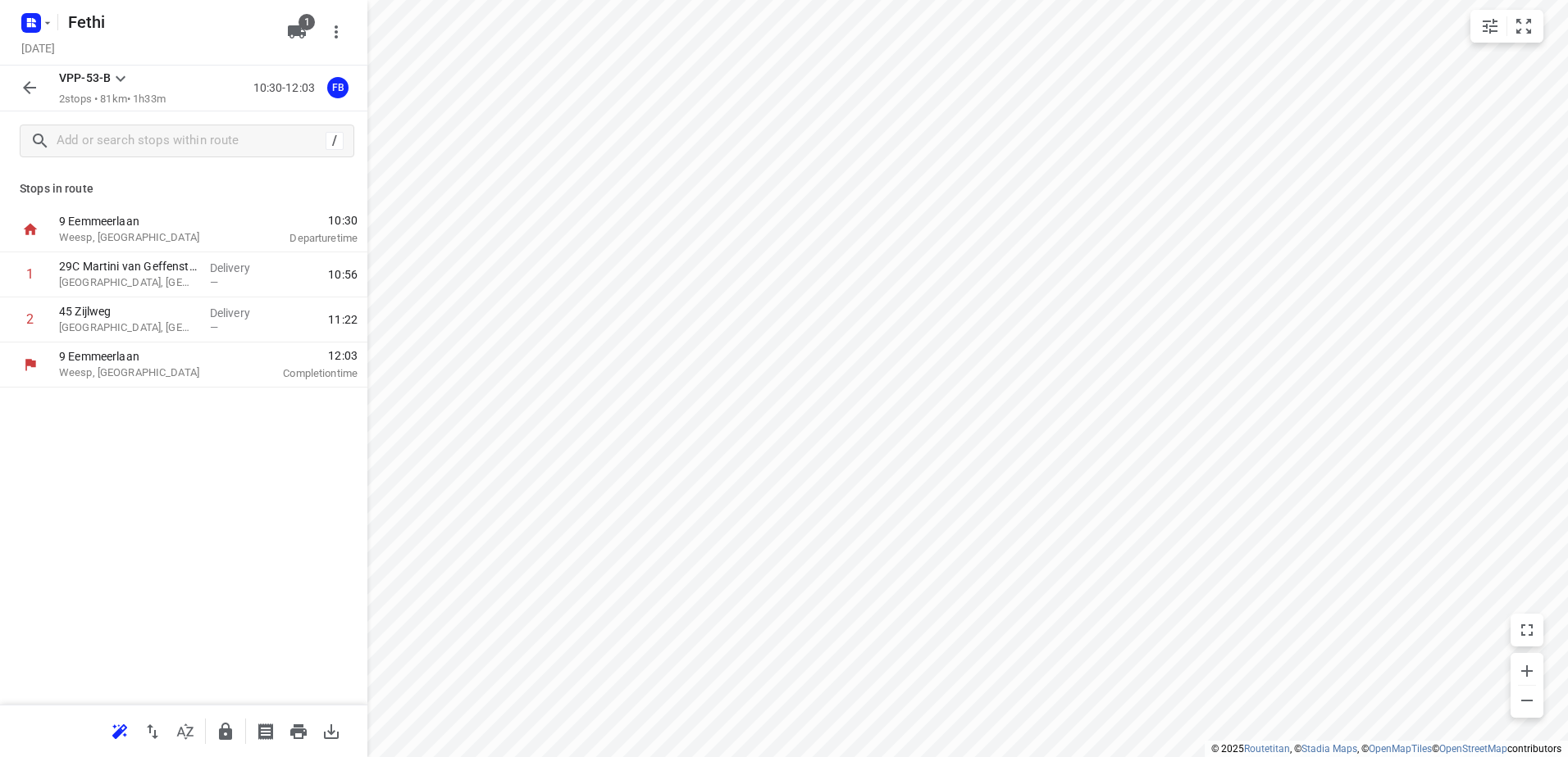
click at [26, 79] on icon "button" at bounding box center [29, 88] width 19 height 19
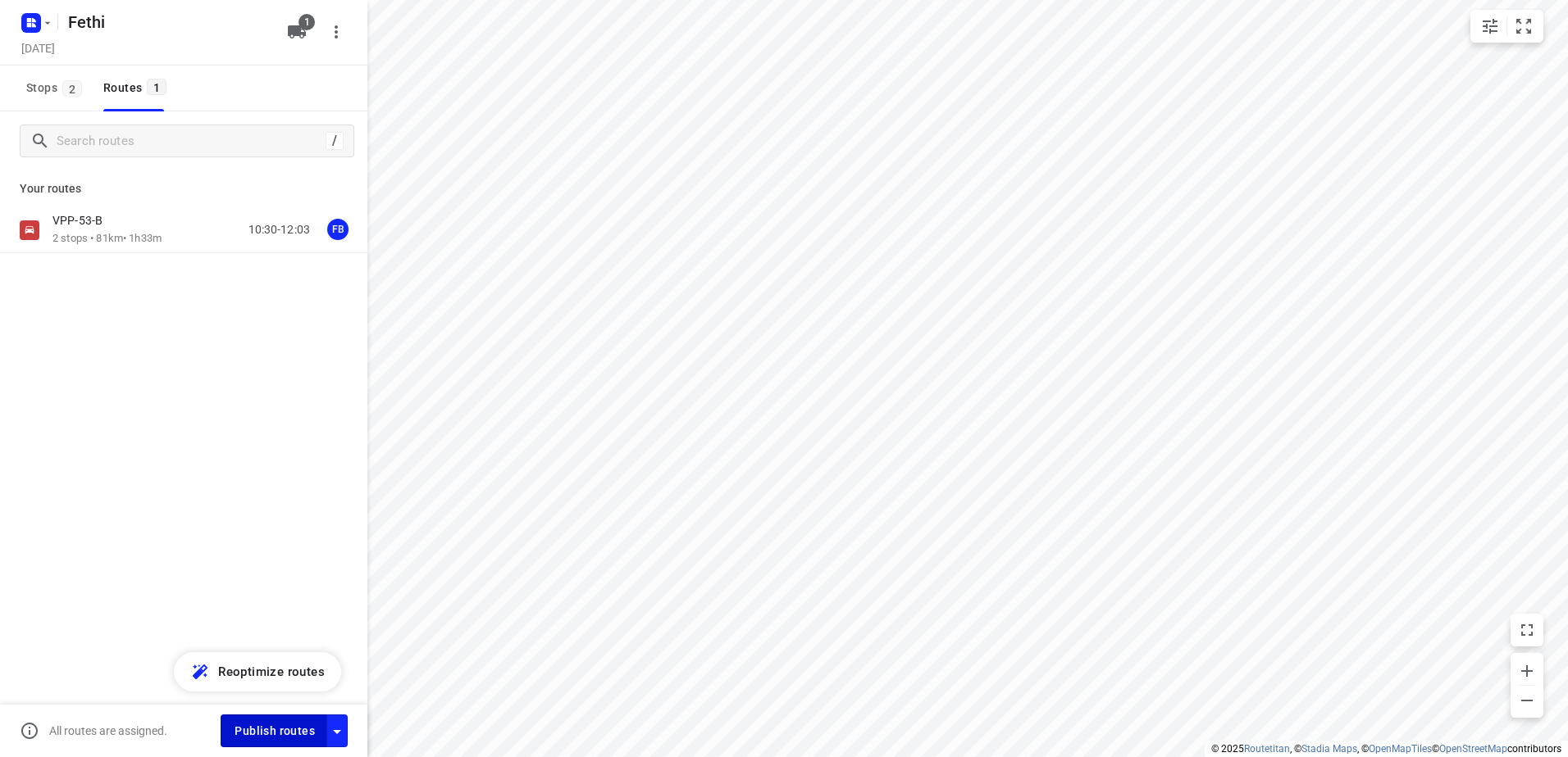
click at [265, 742] on button "Publish routes" at bounding box center [274, 730] width 106 height 32
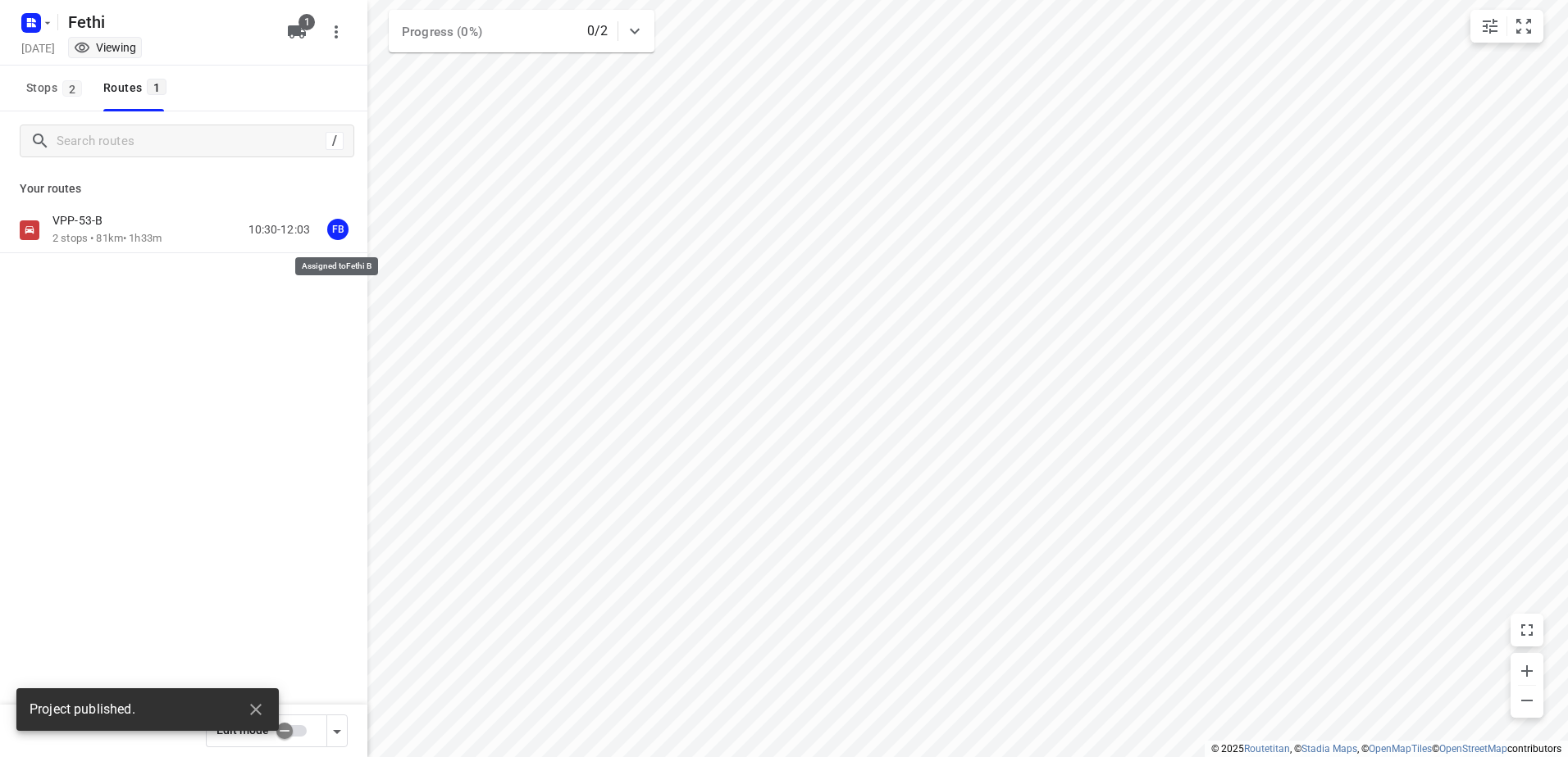
click at [337, 230] on span "FB" at bounding box center [338, 230] width 33 height 33
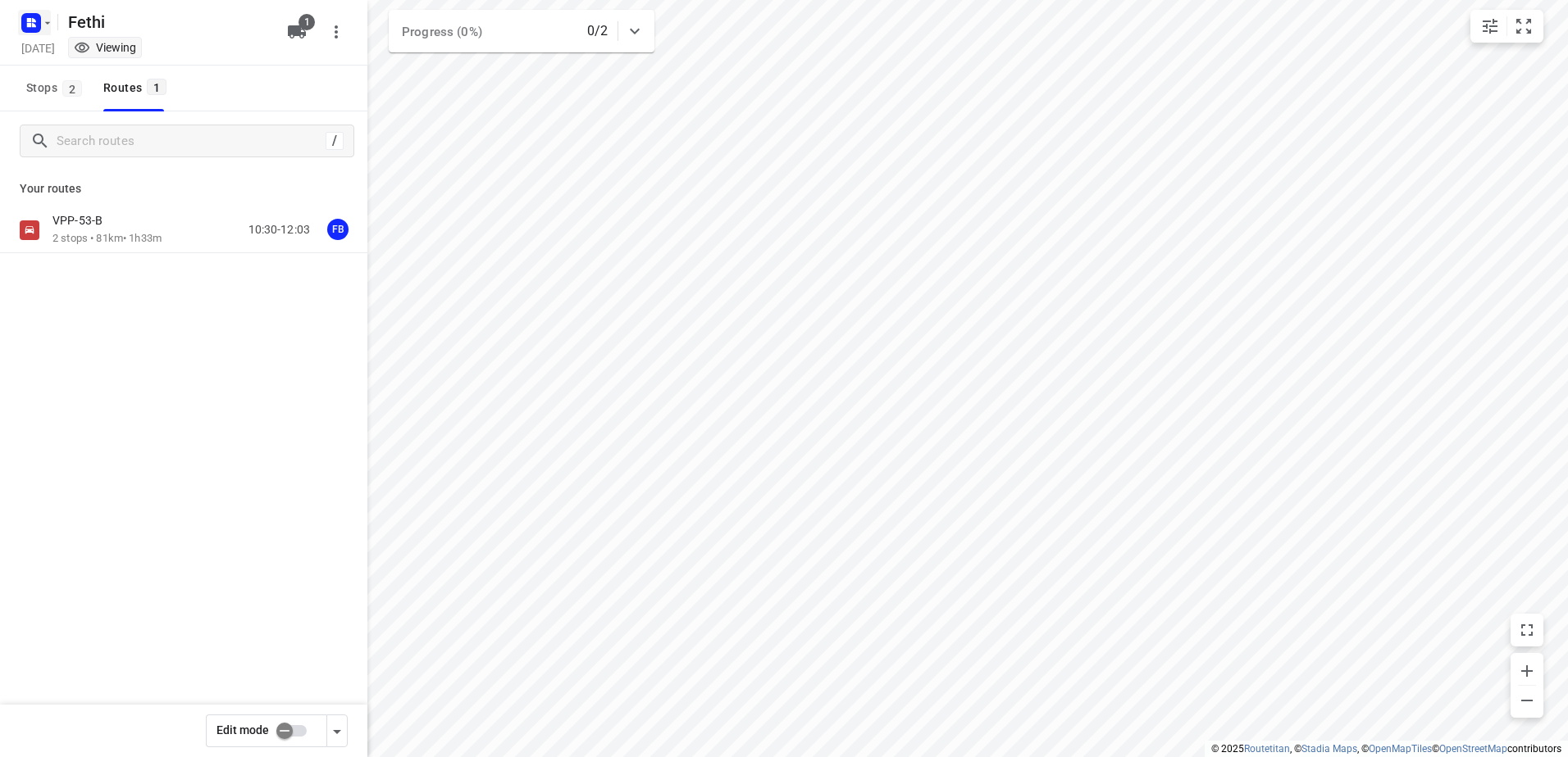
click at [31, 15] on rect "button" at bounding box center [31, 23] width 19 height 19
click at [61, 41] on div "Back to projects" at bounding box center [166, 58] width 295 height 44
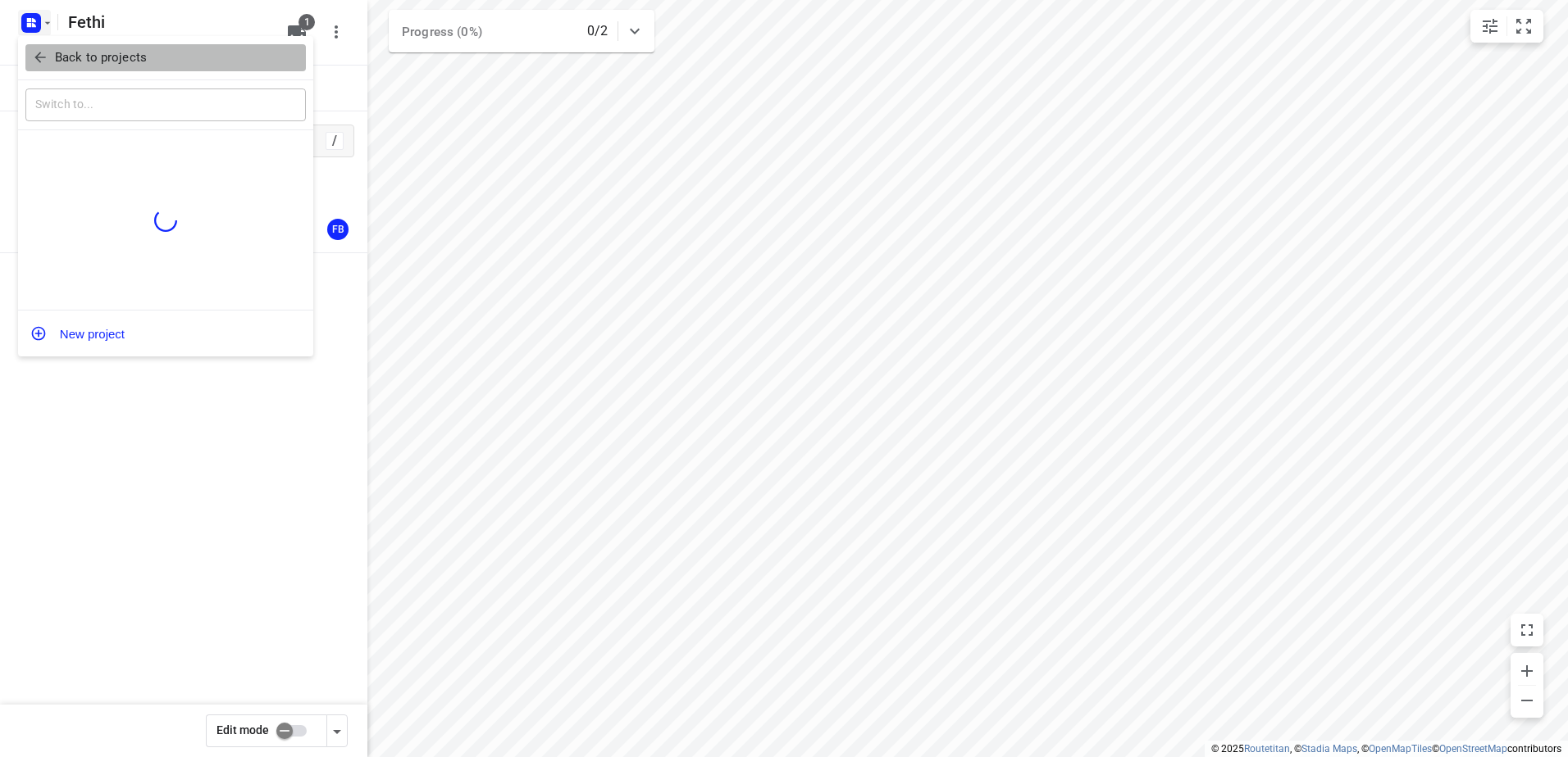
click at [85, 67] on p "Back to projects" at bounding box center [100, 58] width 92 height 19
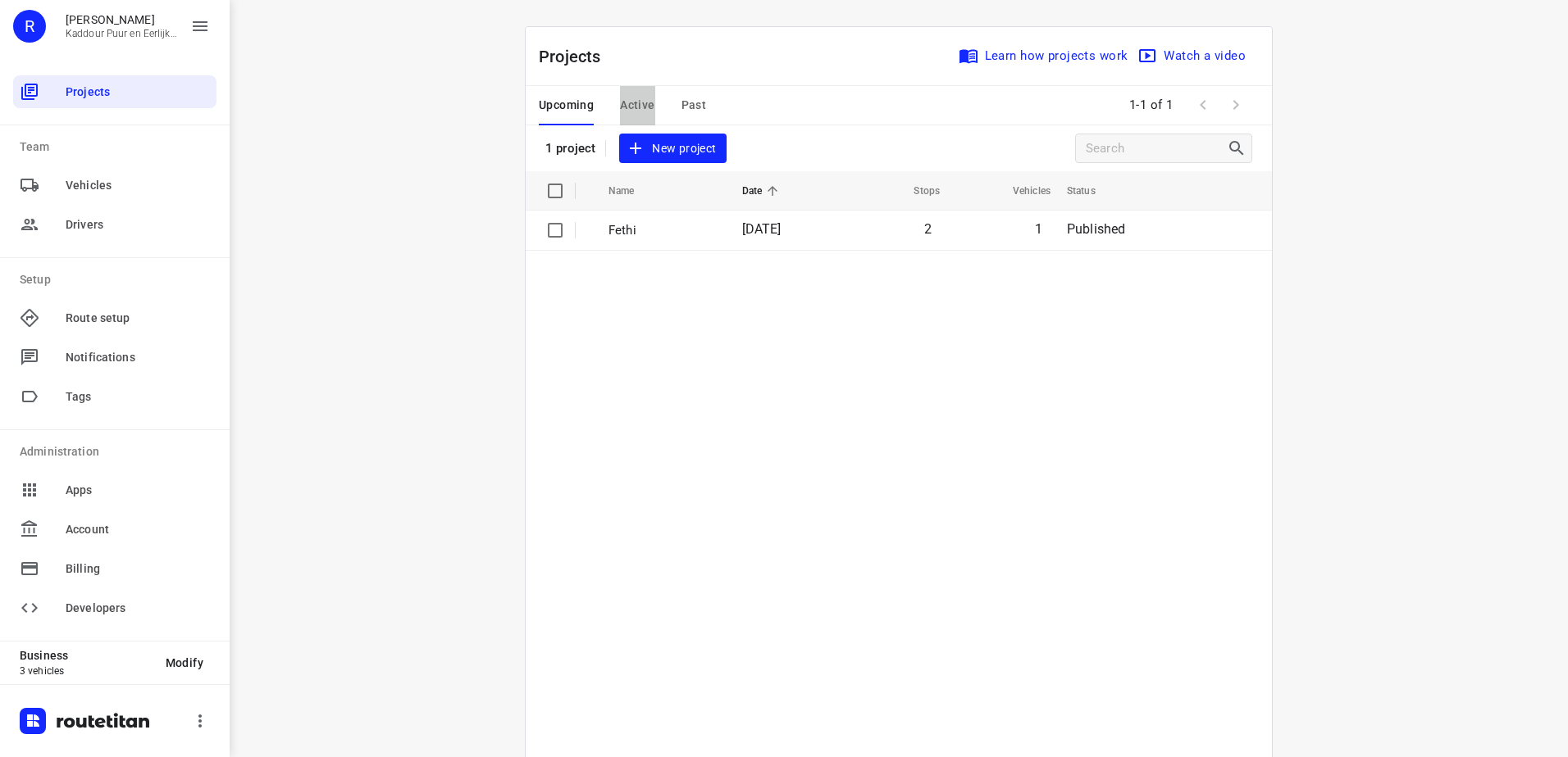
click at [643, 90] on button "Active" at bounding box center [637, 105] width 35 height 40
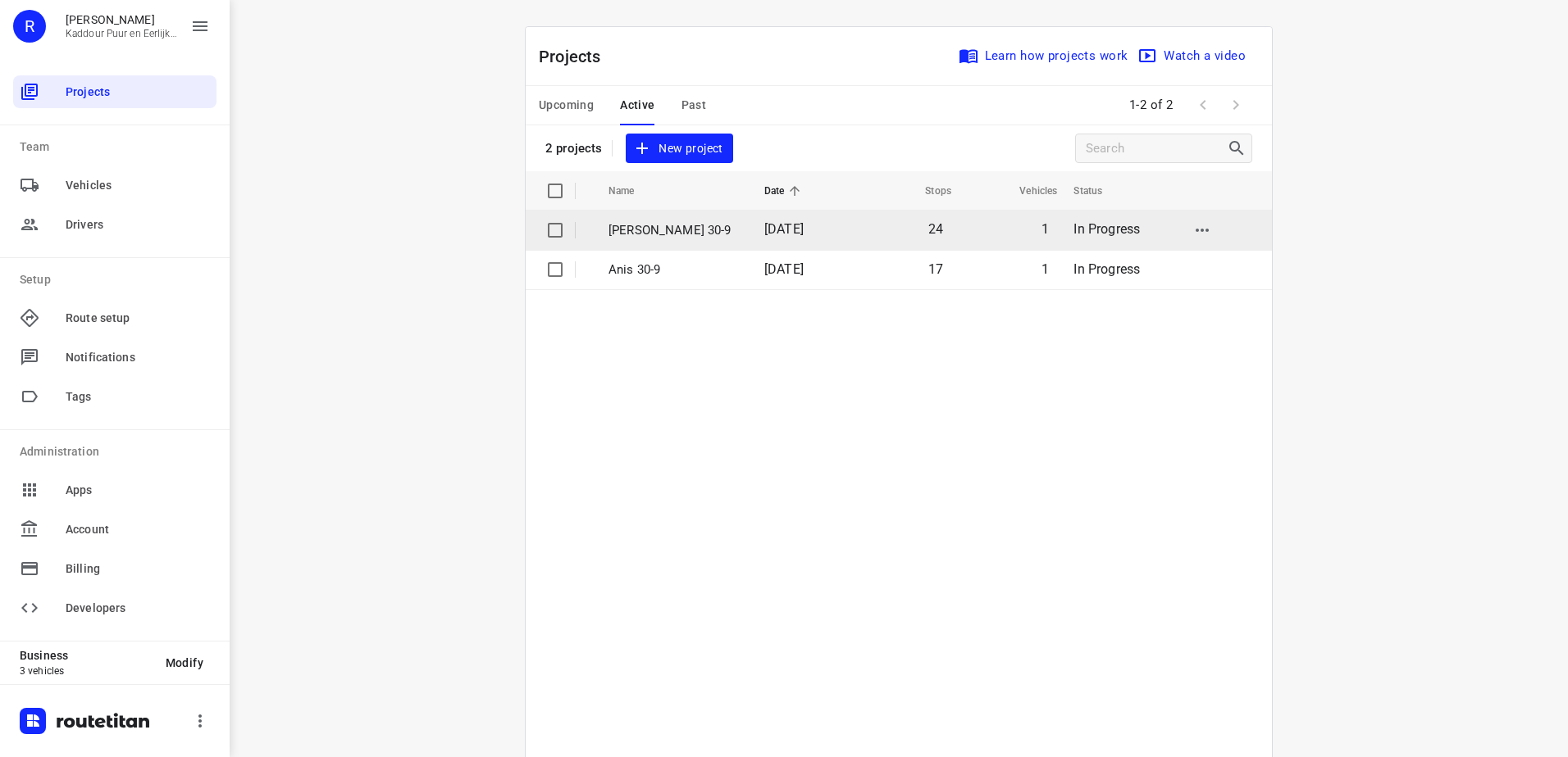
click at [662, 229] on p "[PERSON_NAME] 30-9" at bounding box center [674, 230] width 131 height 19
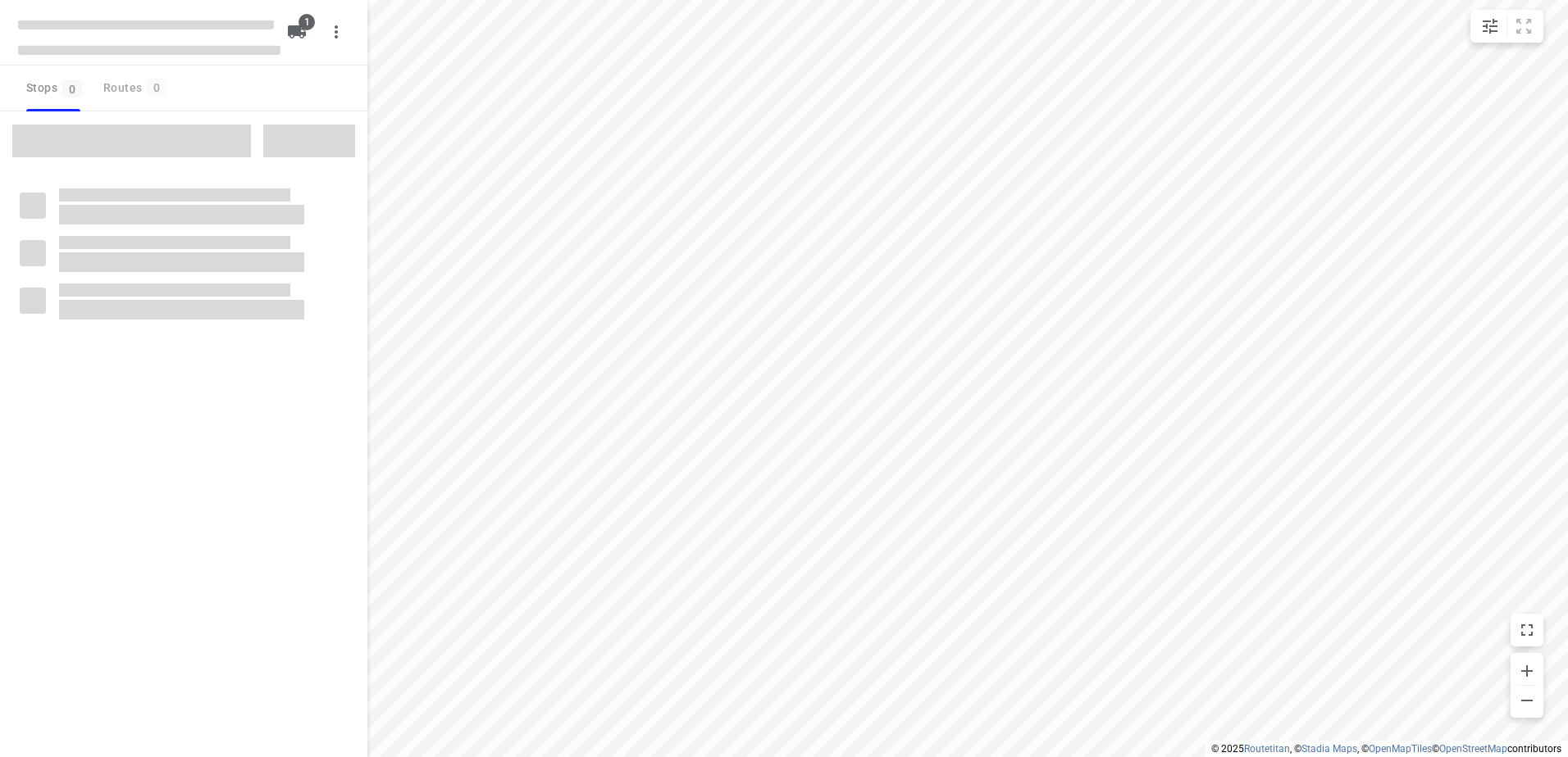
type input "distance"
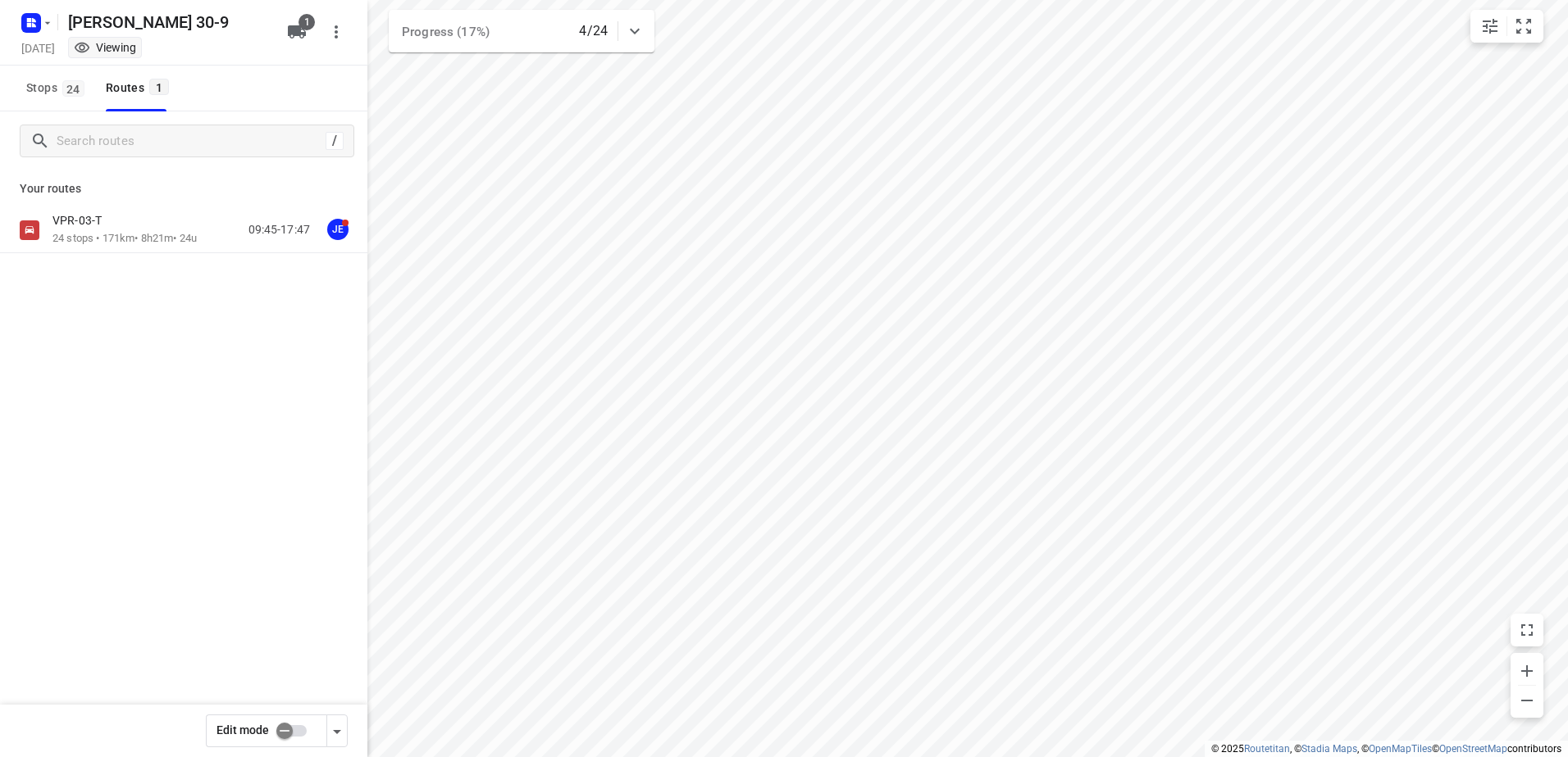
click at [88, 213] on p "VPR-03-T" at bounding box center [81, 220] width 59 height 14
